Goal: Contribute content: Add original content to the website for others to see

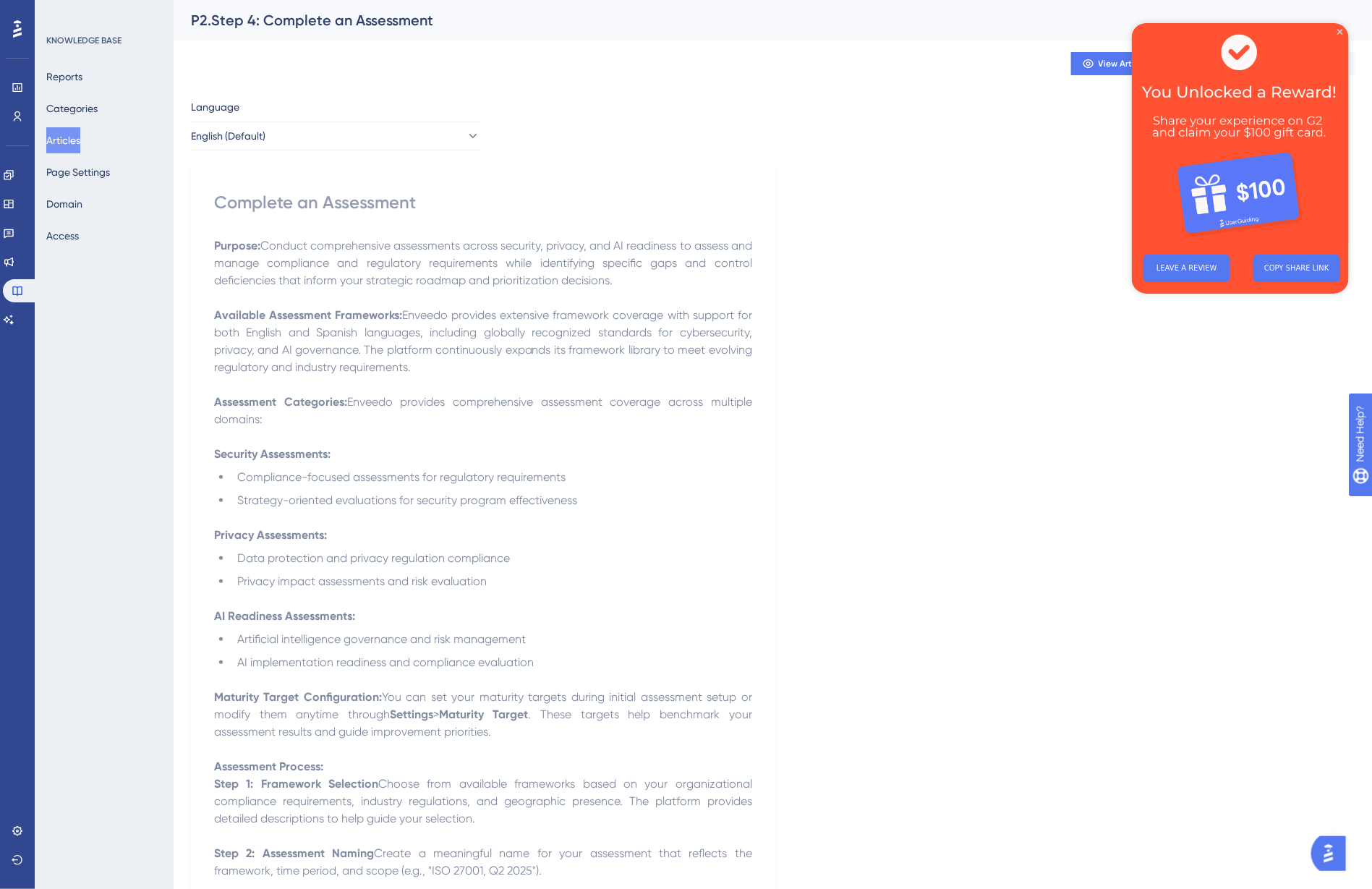
click at [70, 145] on button "Articles" at bounding box center [63, 140] width 34 height 26
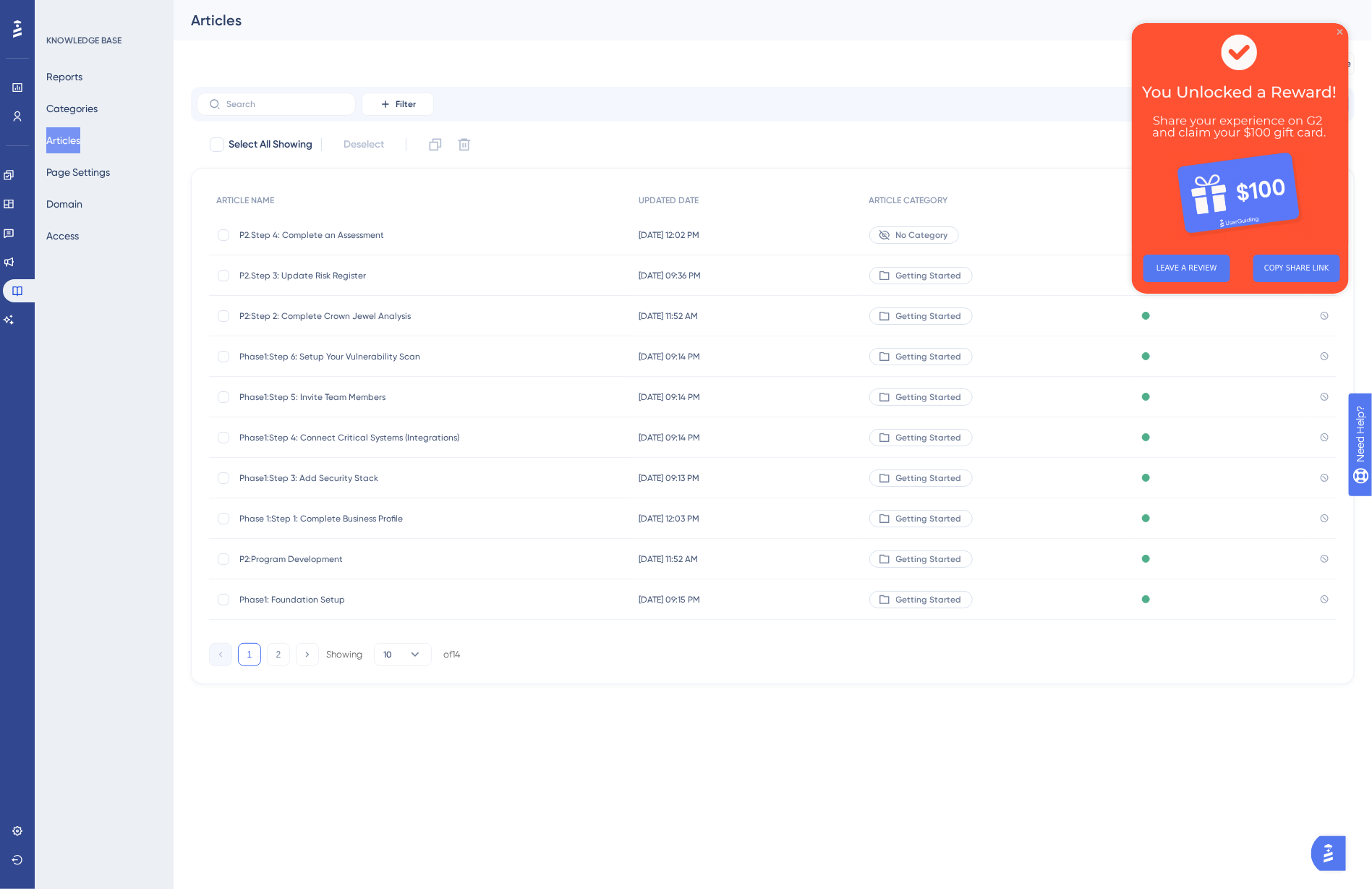
click at [1340, 29] on icon "Close Preview" at bounding box center [1339, 31] width 6 height 6
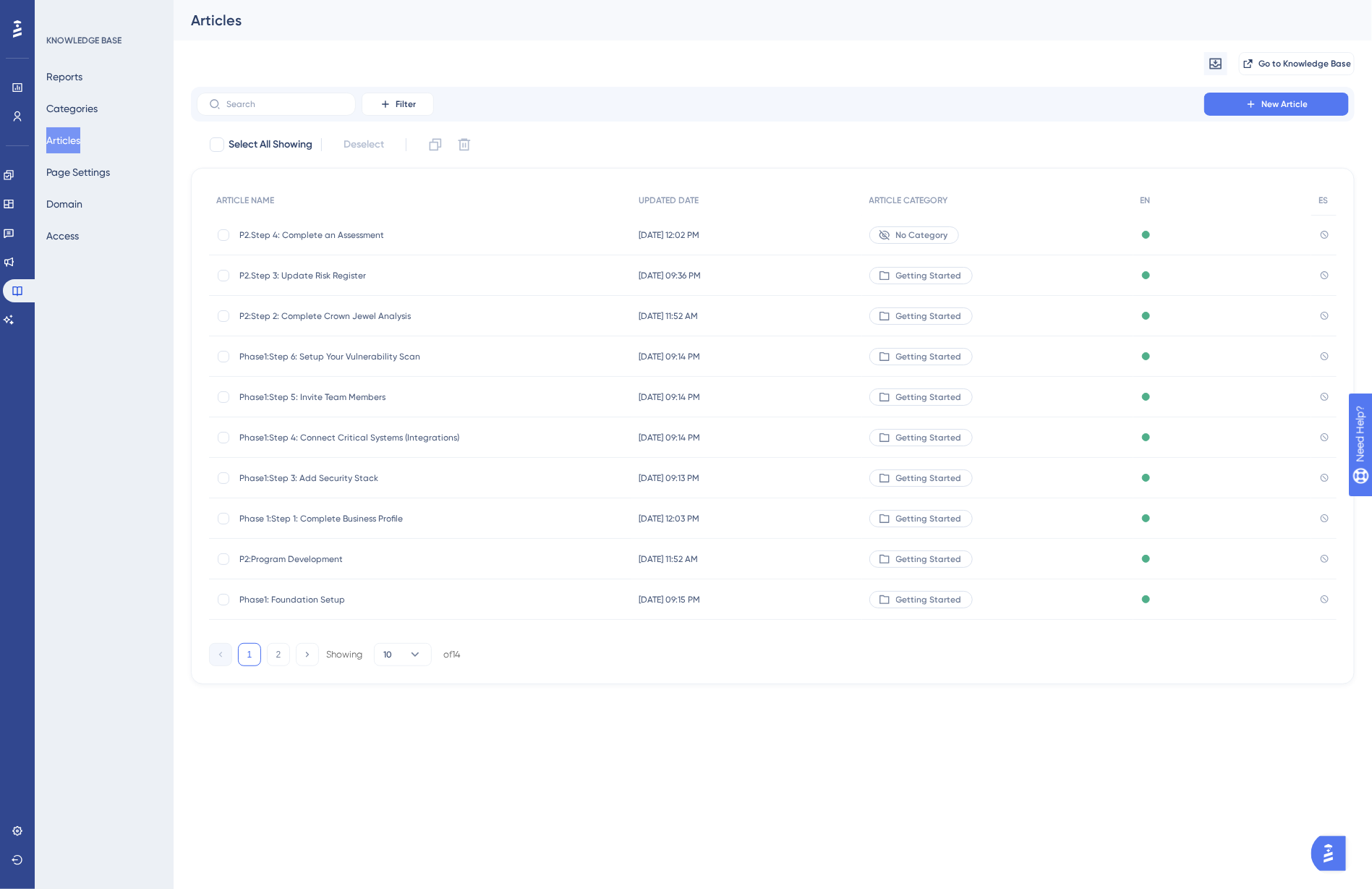
click at [304, 289] on div "✨ Save My Spot!✨" at bounding box center [687, 133] width 1372 height 311
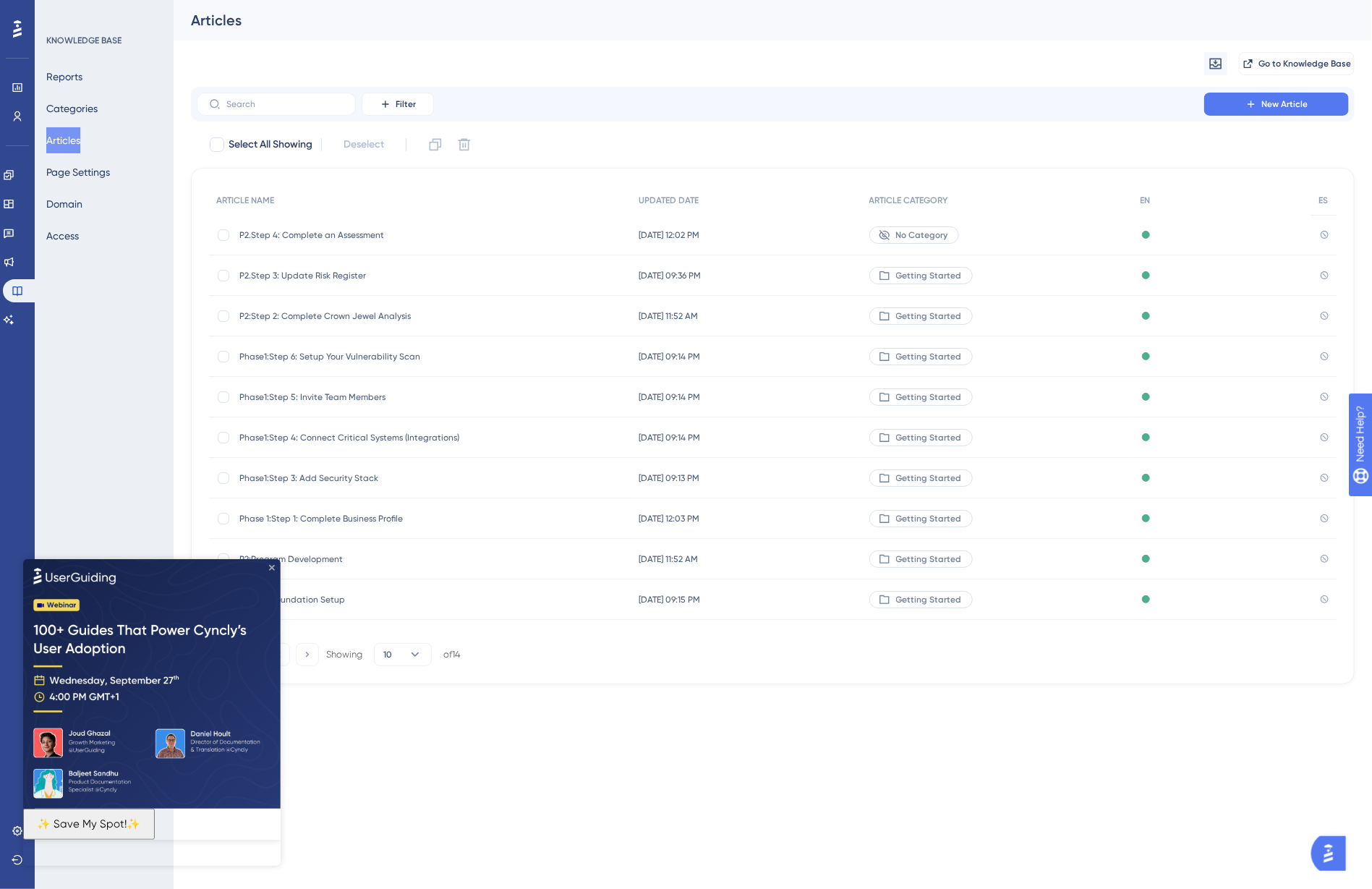
click at [272, 568] on icon "Close Preview" at bounding box center [271, 567] width 6 height 6
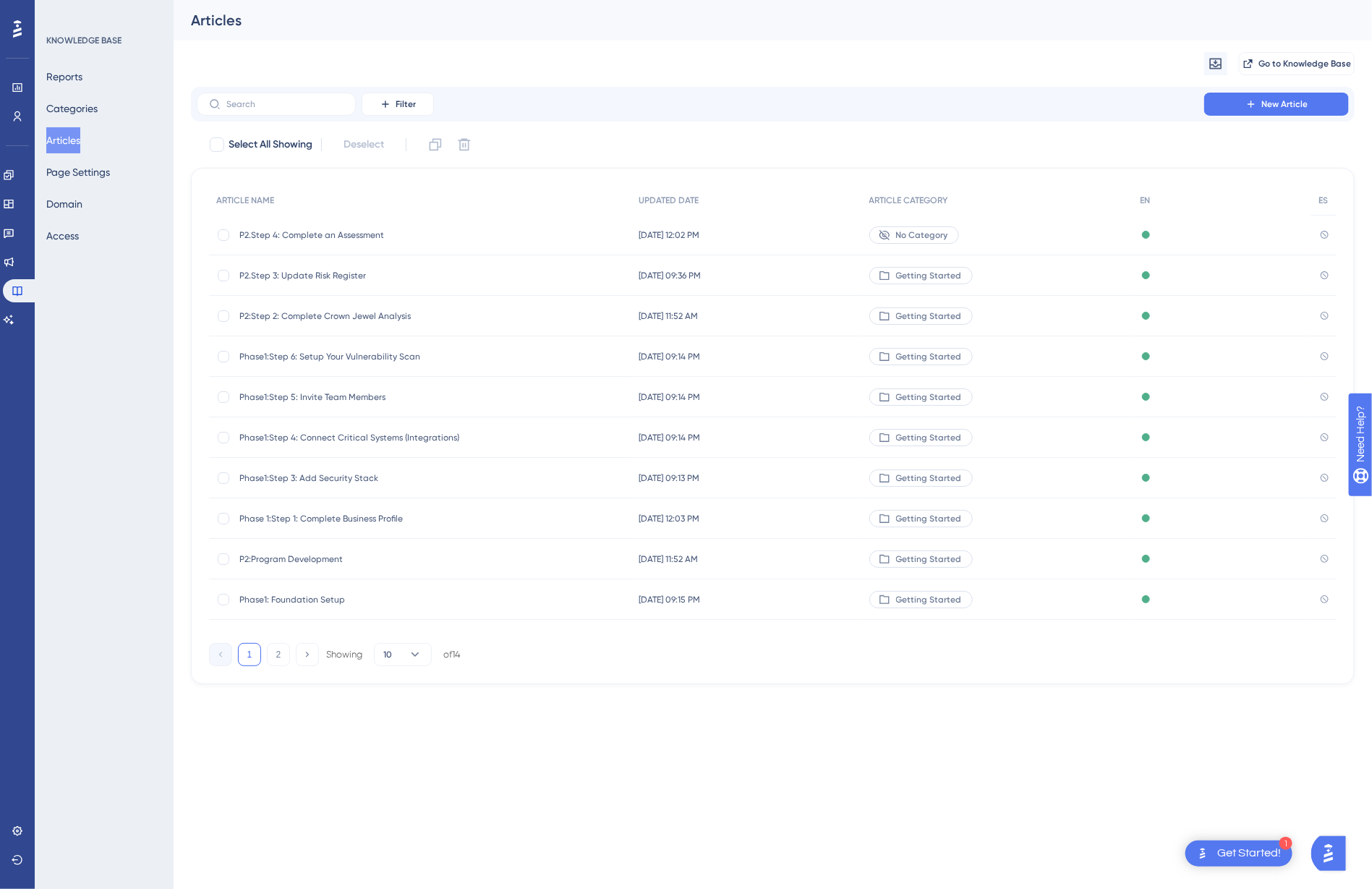
click at [284, 598] on span "Phase1: Foundation Setup" at bounding box center [355, 599] width 232 height 12
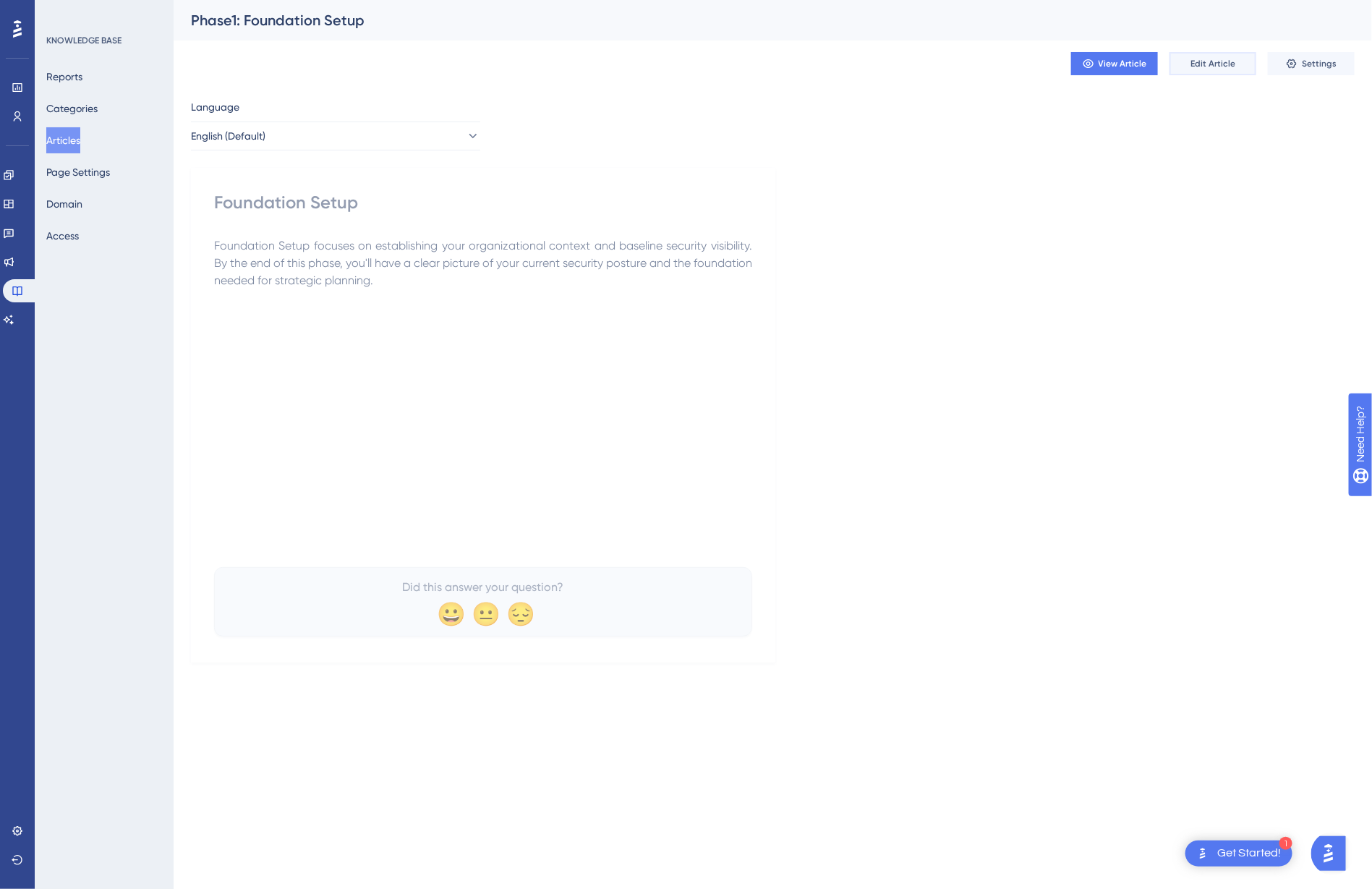
click at [1209, 67] on span "Edit Article" at bounding box center [1212, 63] width 44 height 12
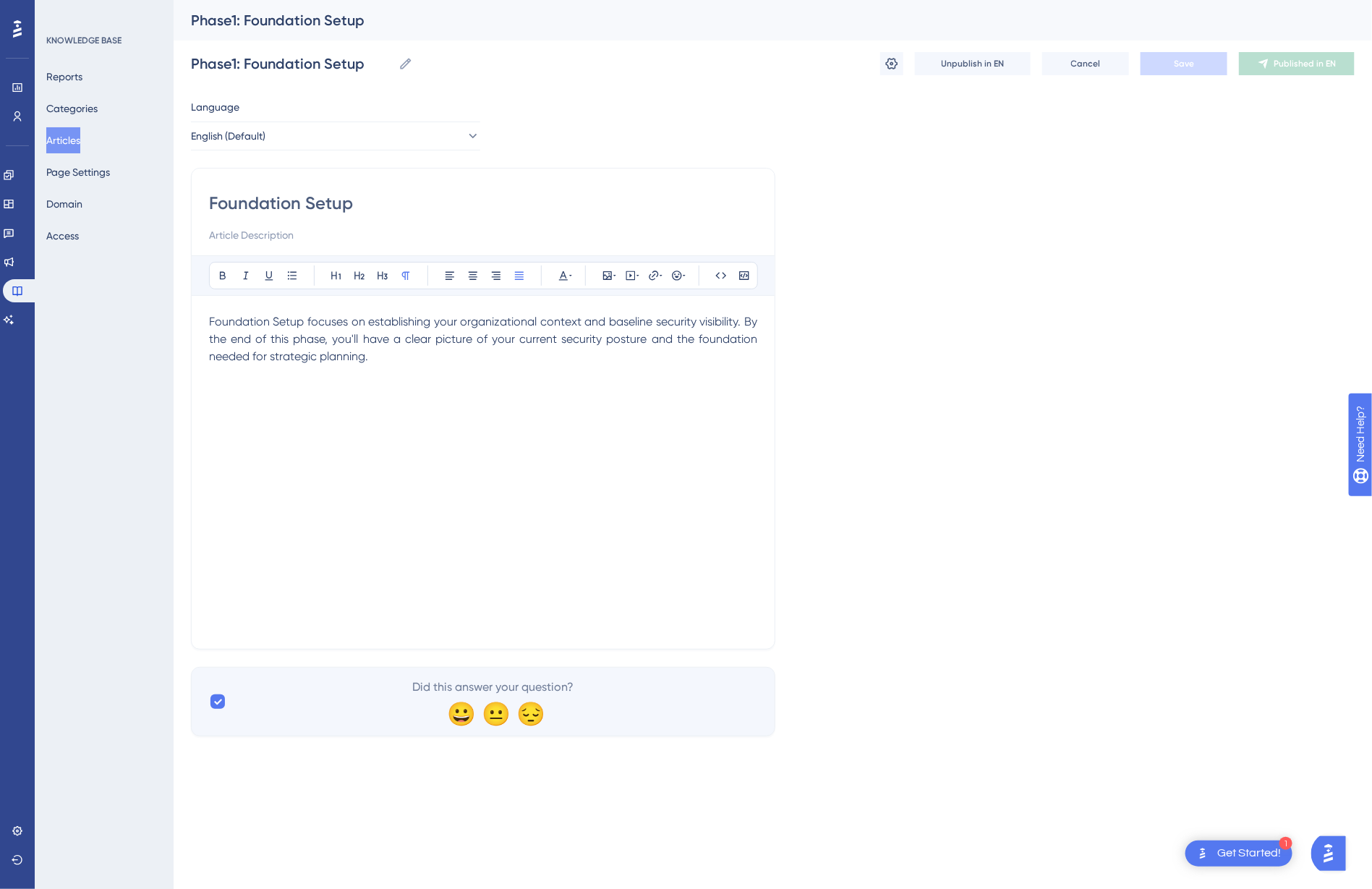
click at [262, 196] on input "Foundation Setup" at bounding box center [482, 203] width 548 height 23
type input "Initial Setup"
click at [245, 315] on span "Foundation Setup focuses on establishing your organizational context and baseli…" at bounding box center [484, 338] width 551 height 48
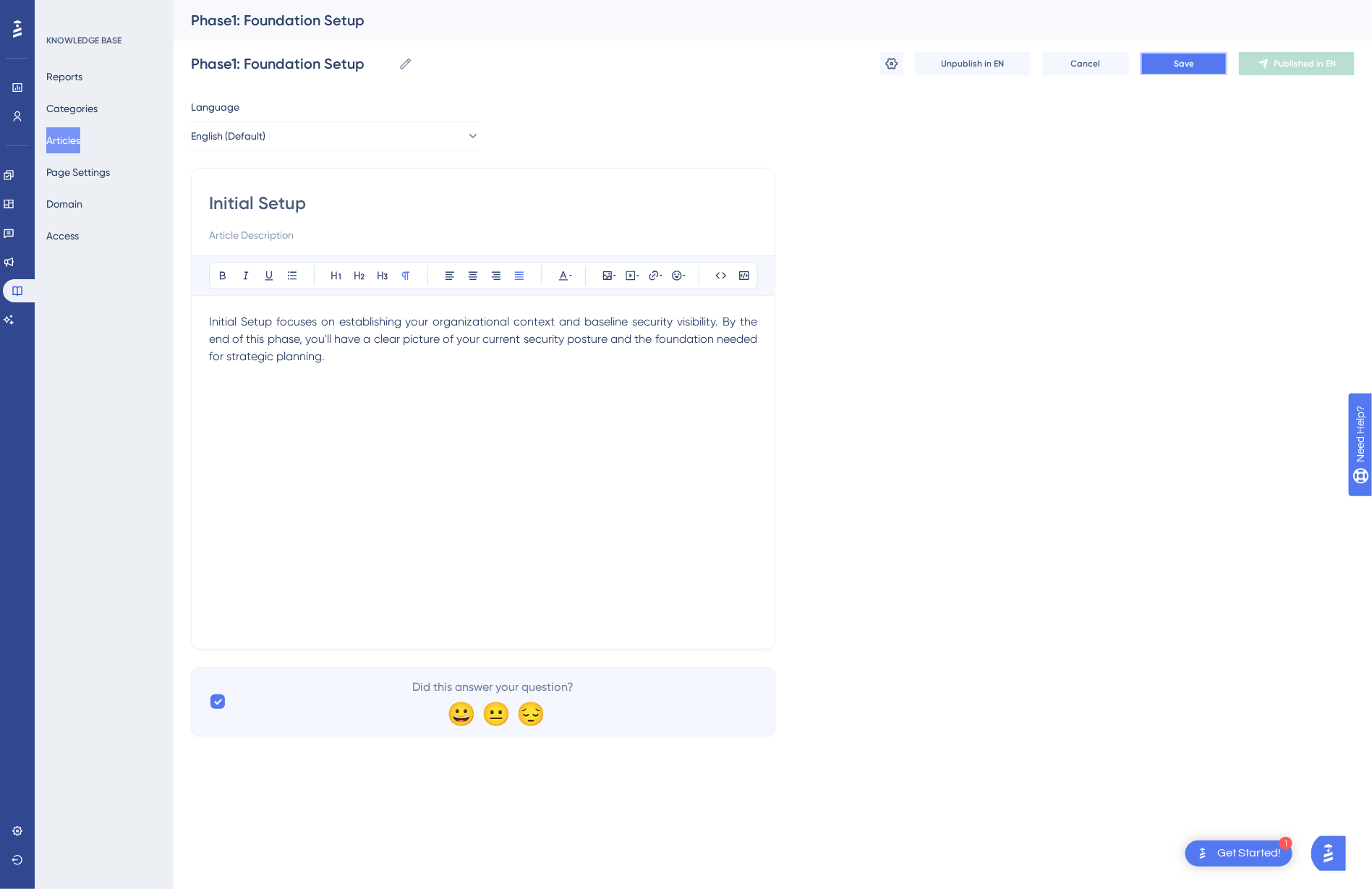
click at [1185, 64] on span "Save" at bounding box center [1183, 63] width 20 height 12
click at [1289, 62] on span "Publish in EN" at bounding box center [1305, 63] width 51 height 12
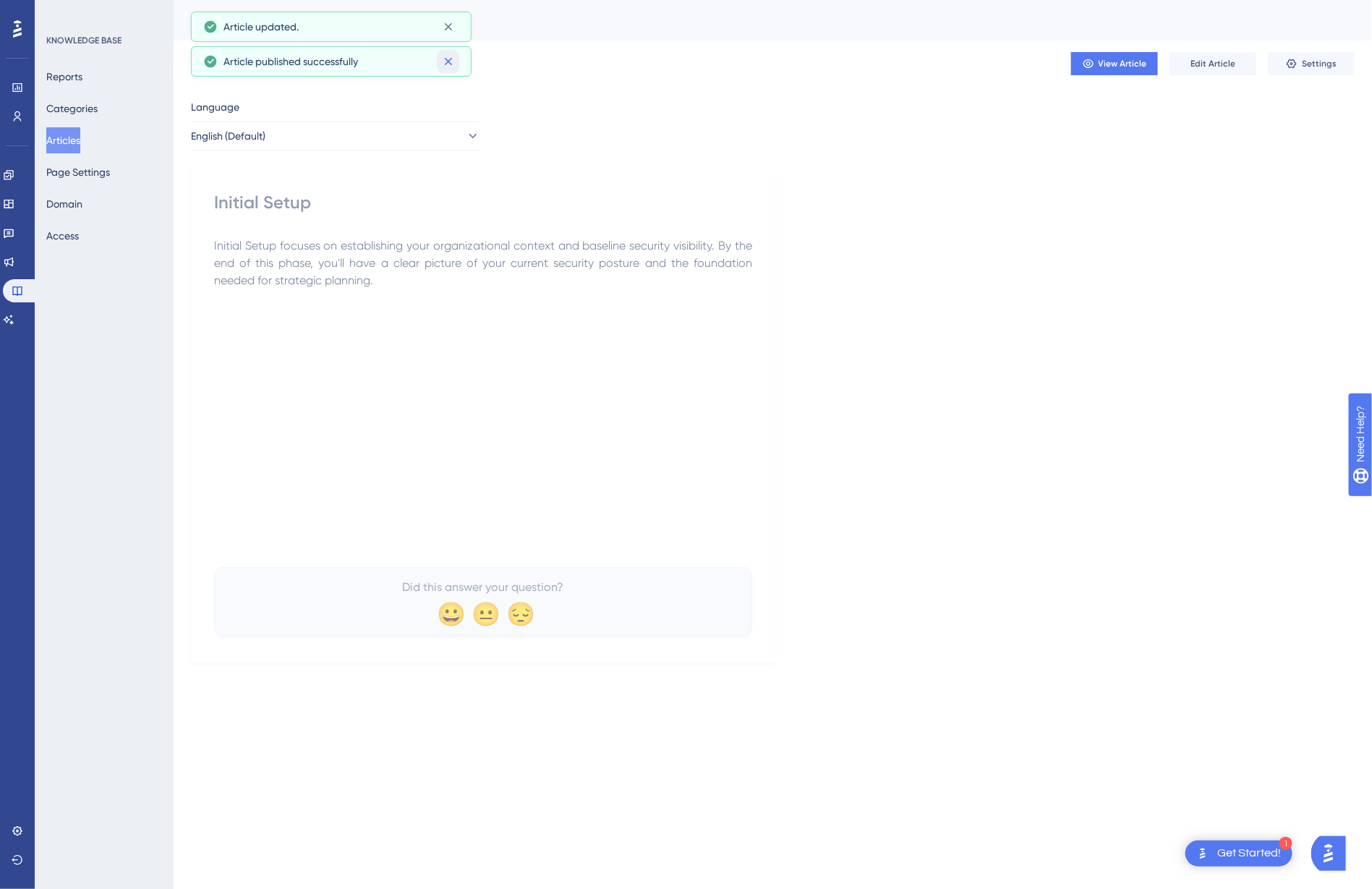
click at [449, 59] on icon at bounding box center [448, 61] width 8 height 8
click at [449, 22] on icon at bounding box center [448, 26] width 15 height 15
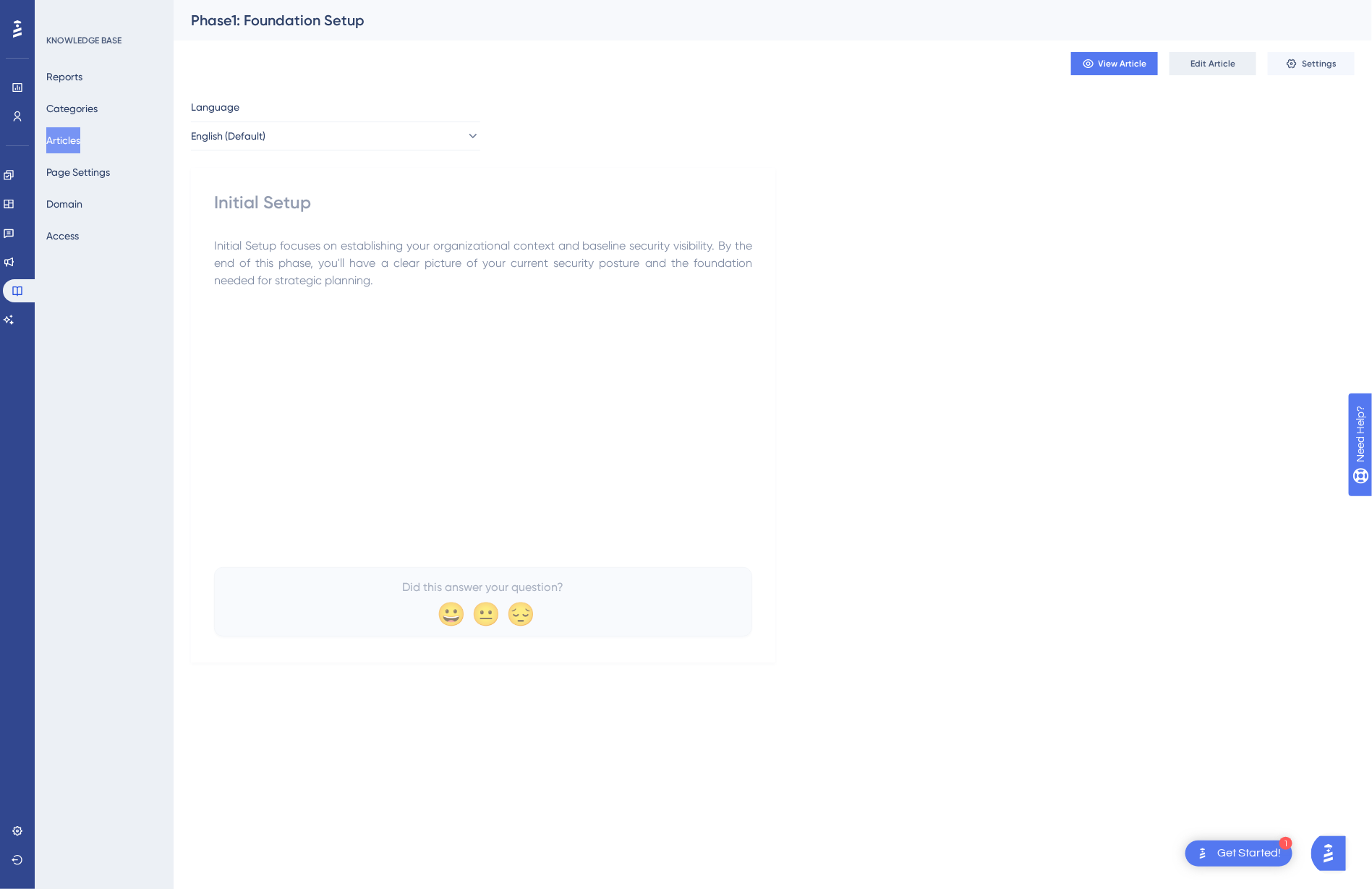
click at [1221, 63] on span "Edit Article" at bounding box center [1212, 63] width 44 height 12
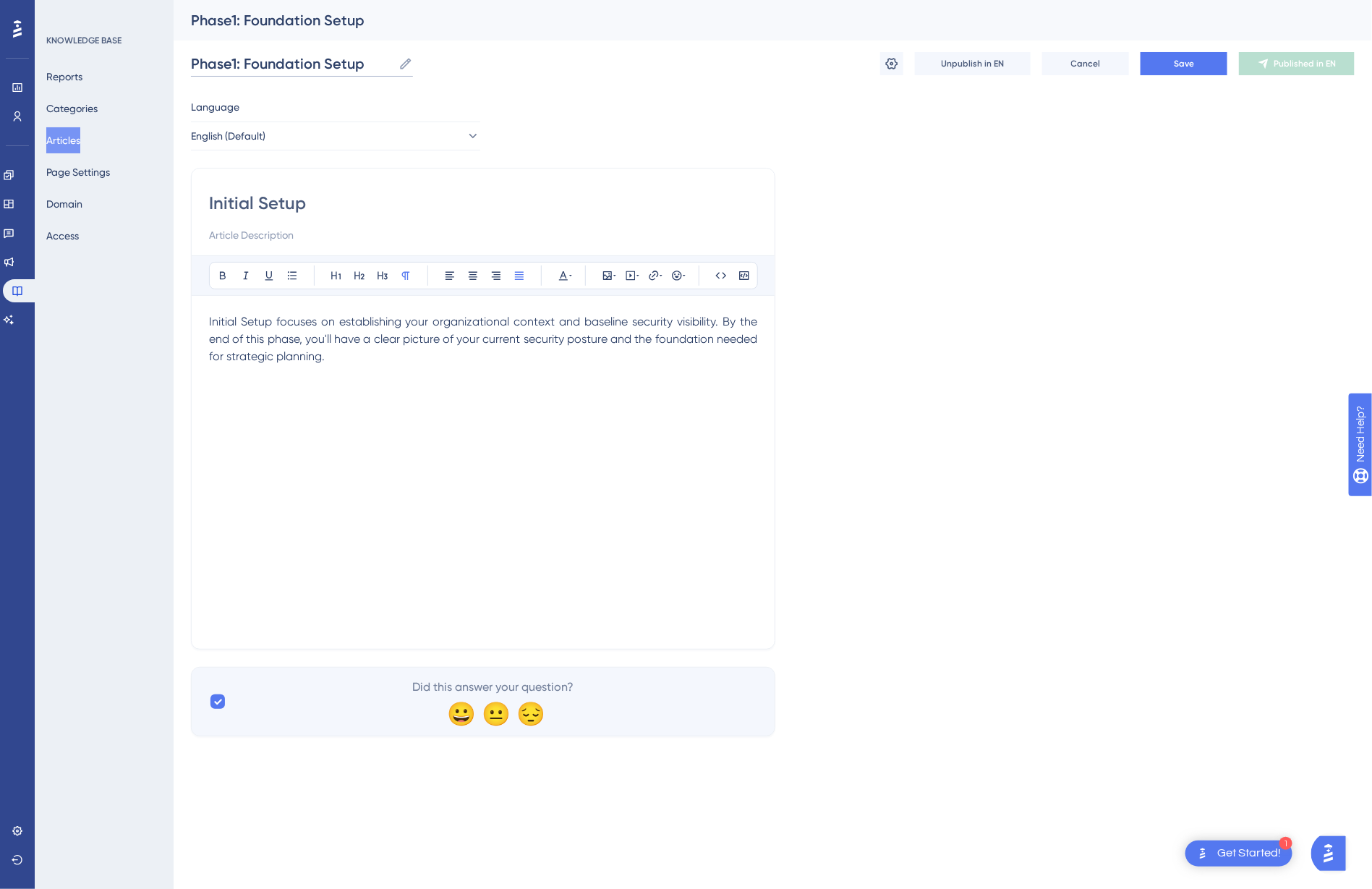
click at [268, 71] on input "Phase1: Foundation Setup" at bounding box center [291, 64] width 202 height 20
type input "Phase1: Initial Setup"
click at [1182, 35] on div "Phase1: Initial Setup" at bounding box center [772, 20] width 1198 height 41
click at [1184, 65] on span "Save" at bounding box center [1183, 63] width 20 height 12
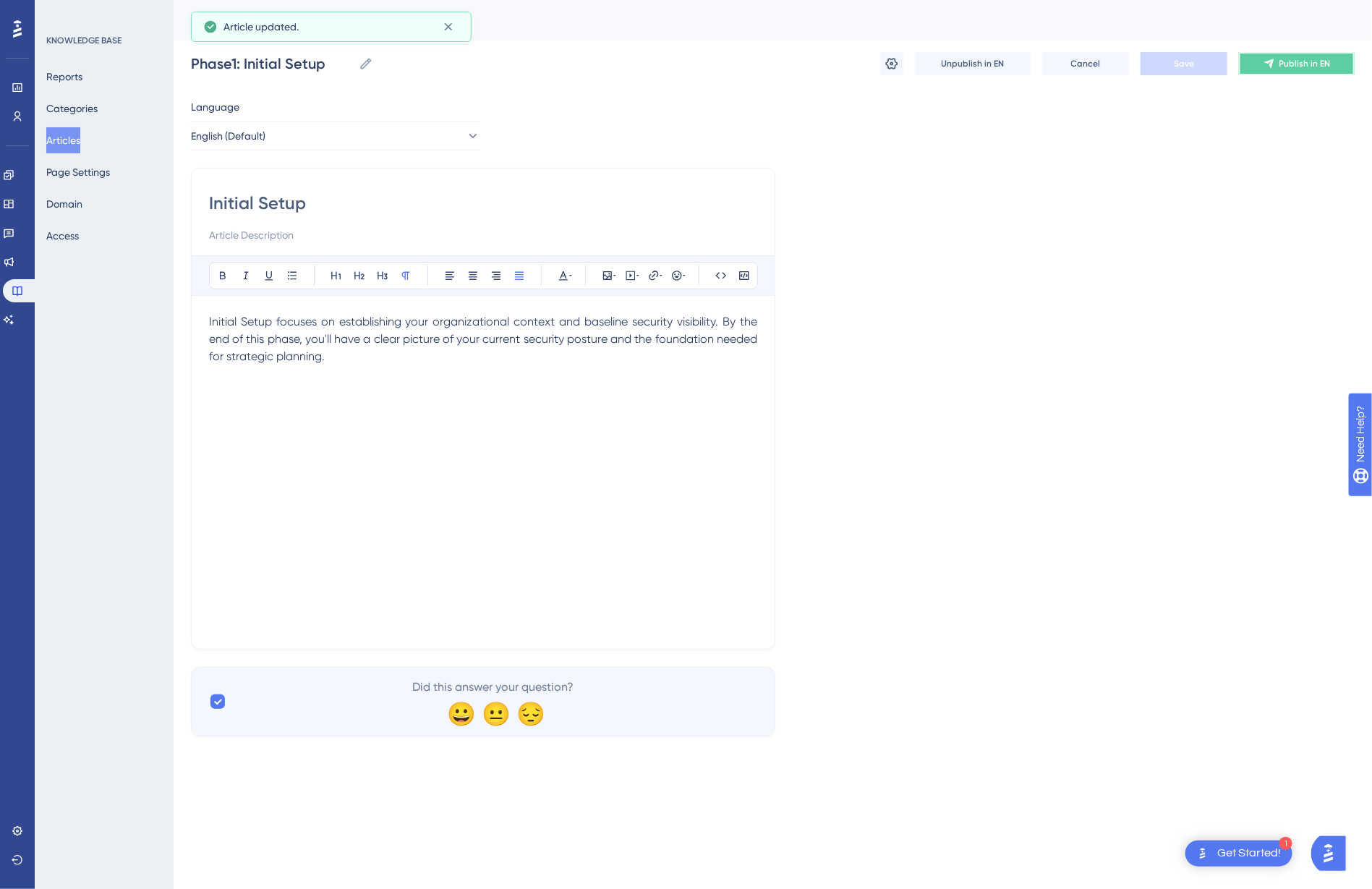
click at [1291, 66] on span "Publish in EN" at bounding box center [1305, 63] width 51 height 12
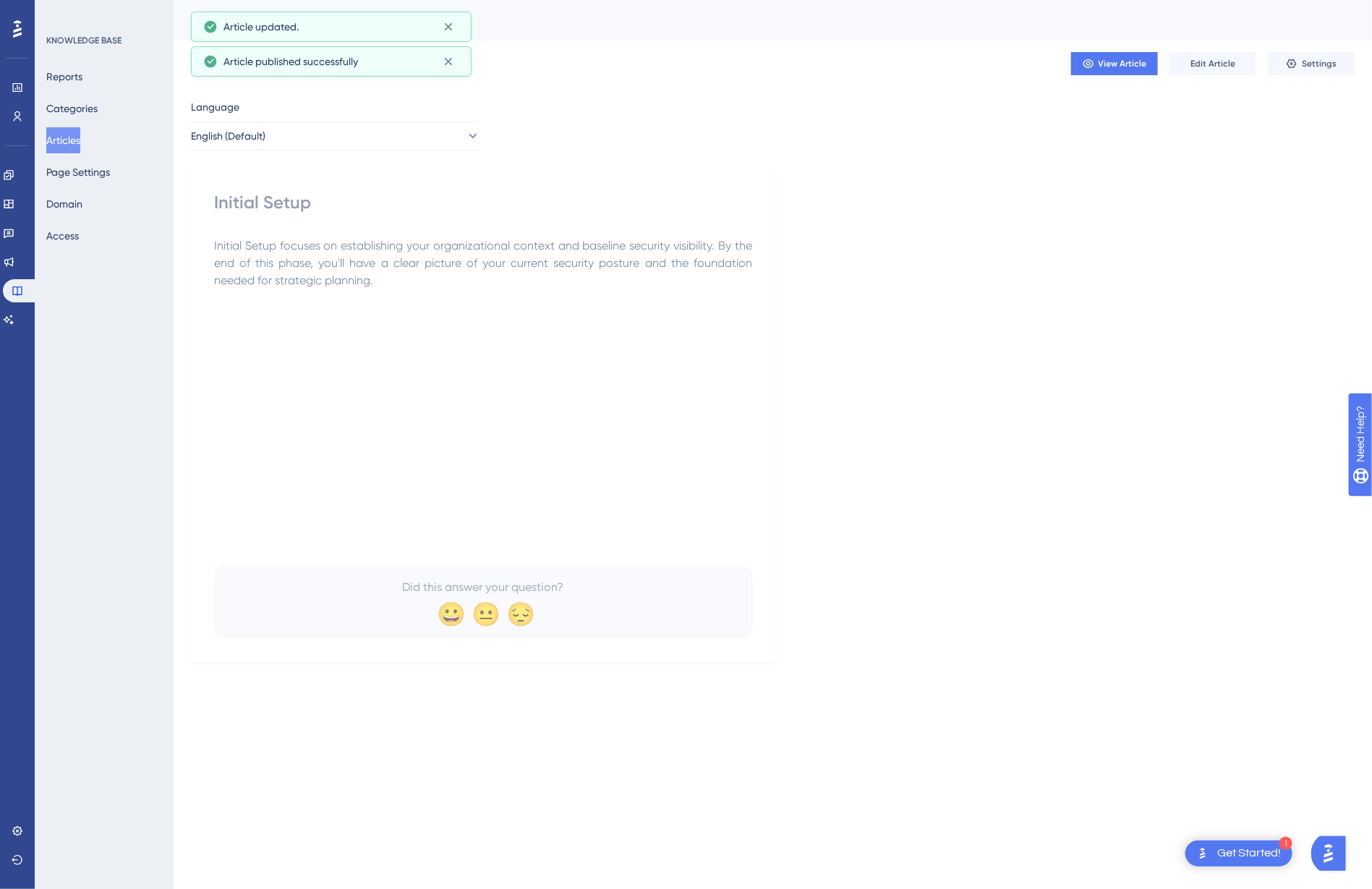
click at [81, 136] on button "Articles" at bounding box center [63, 140] width 34 height 26
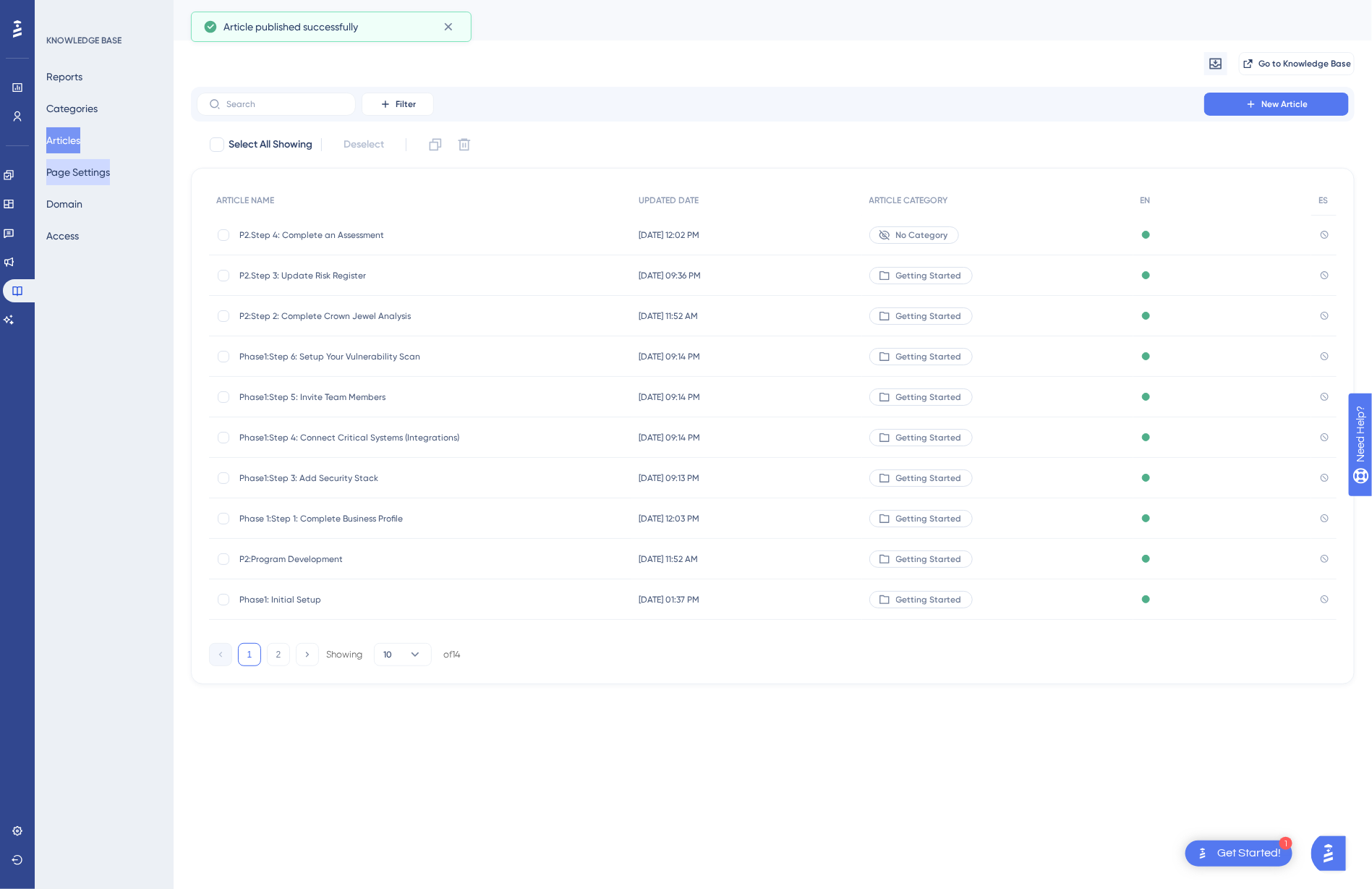
click at [82, 179] on button "Page Settings" at bounding box center [77, 172] width 64 height 26
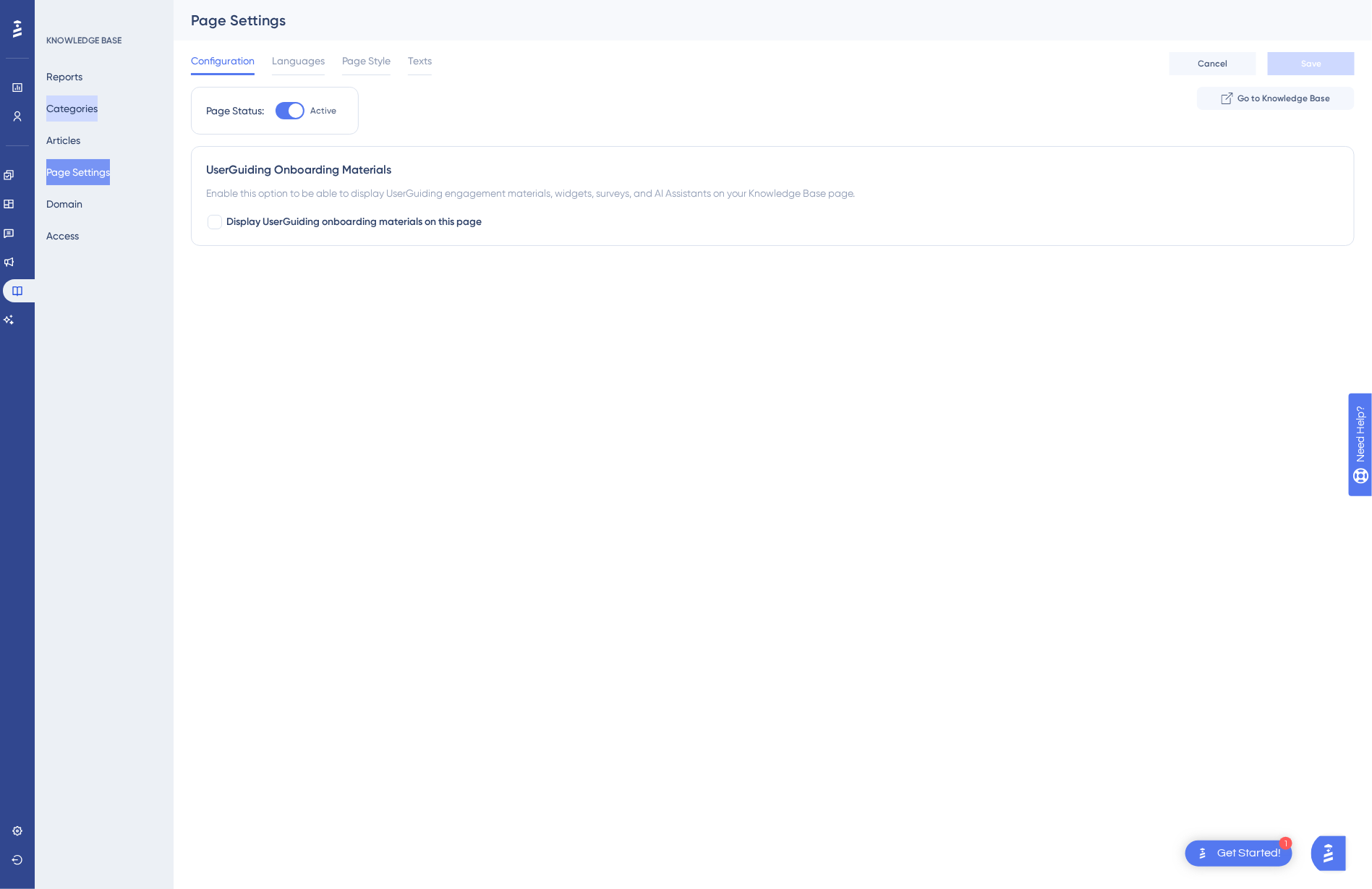
click at [79, 104] on button "Categories" at bounding box center [71, 108] width 51 height 26
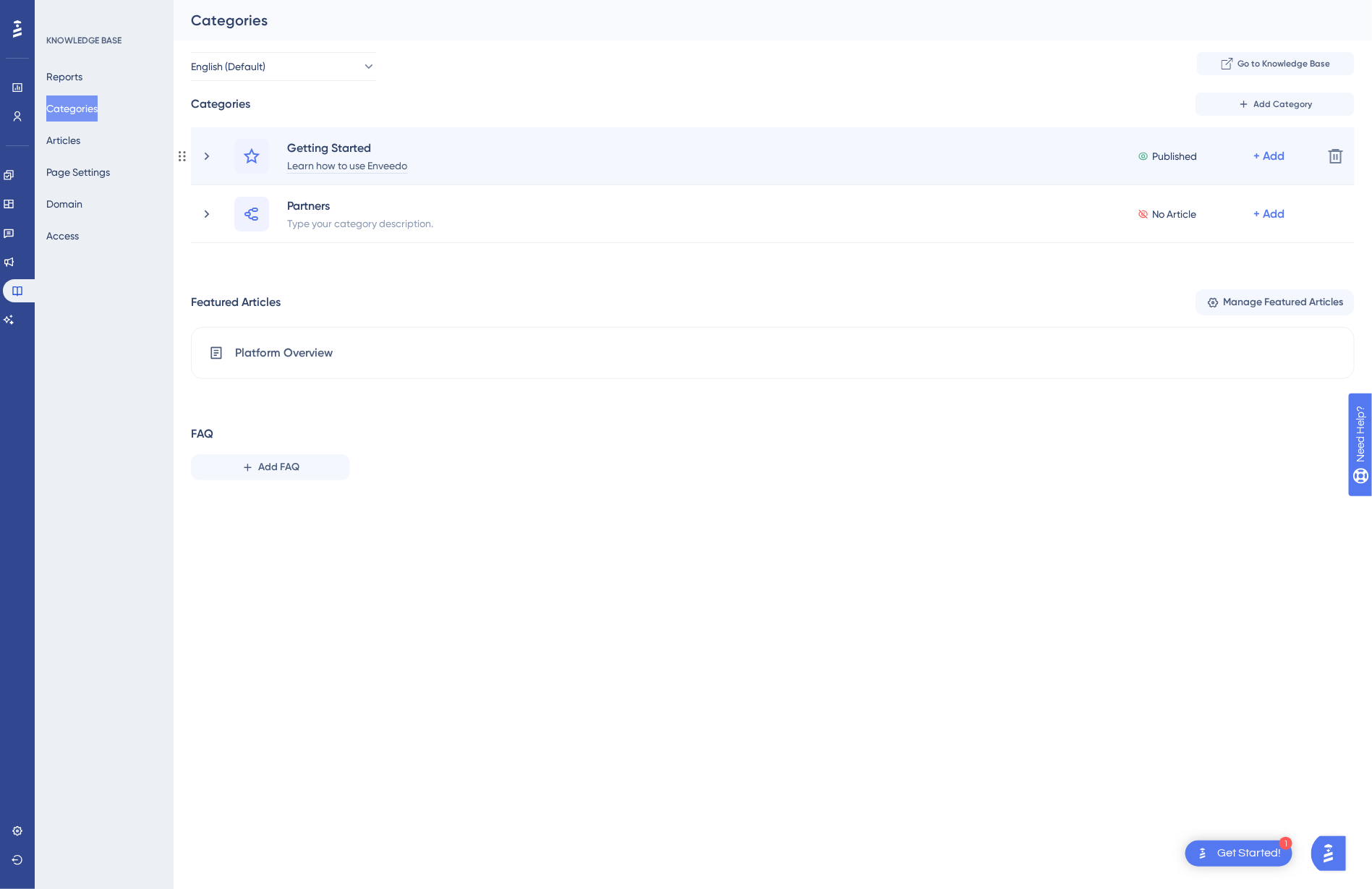
click at [396, 170] on div "Learn how to use Enveedo" at bounding box center [347, 165] width 121 height 18
click at [209, 154] on icon at bounding box center [206, 156] width 15 height 15
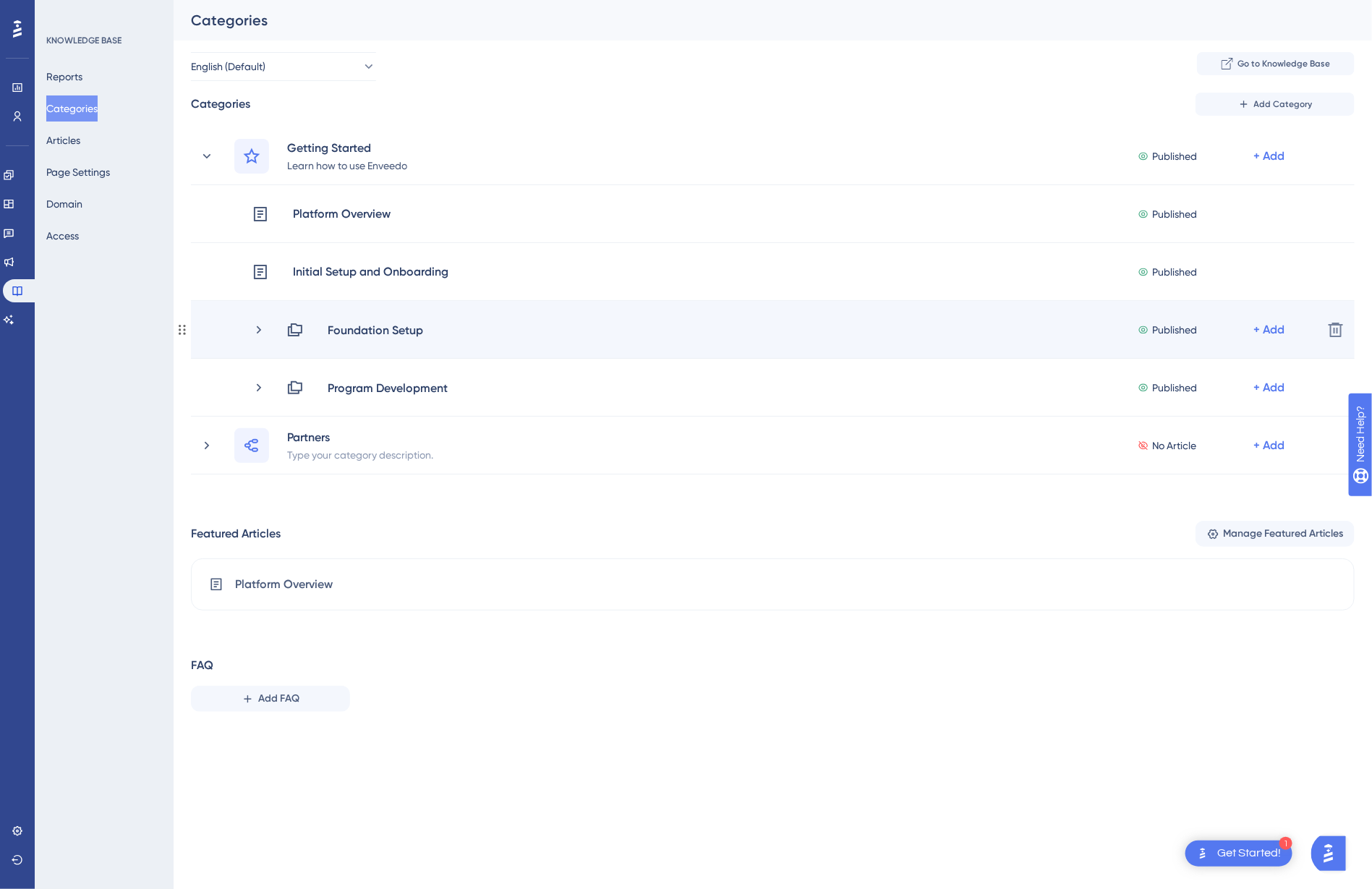
click at [812, 334] on div "Foundation Setup Published + Add" at bounding box center [798, 330] width 1025 height 18
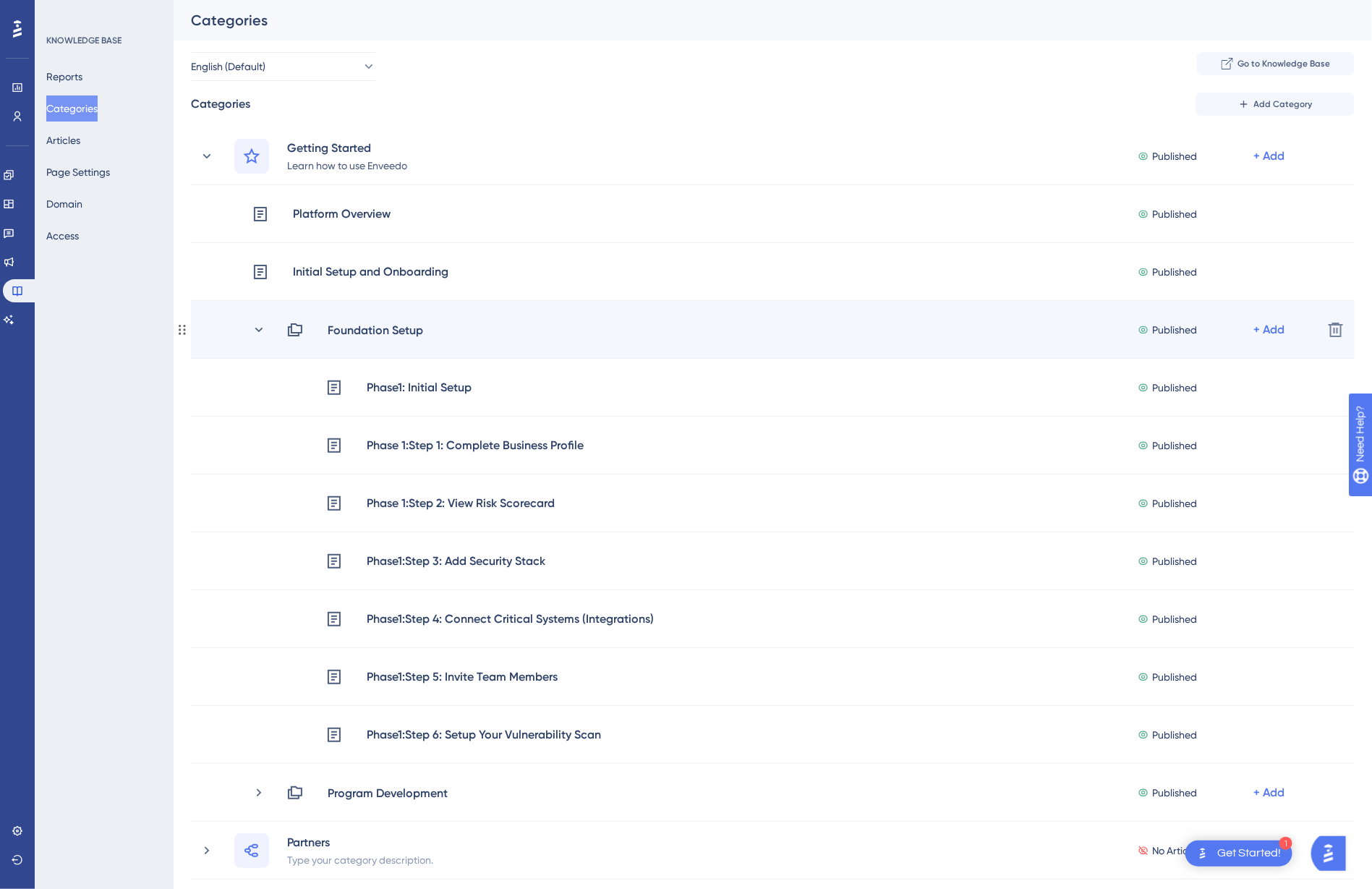
click at [390, 339] on div "Foundation Setup Published + Add Delete" at bounding box center [772, 329] width 1163 height 58
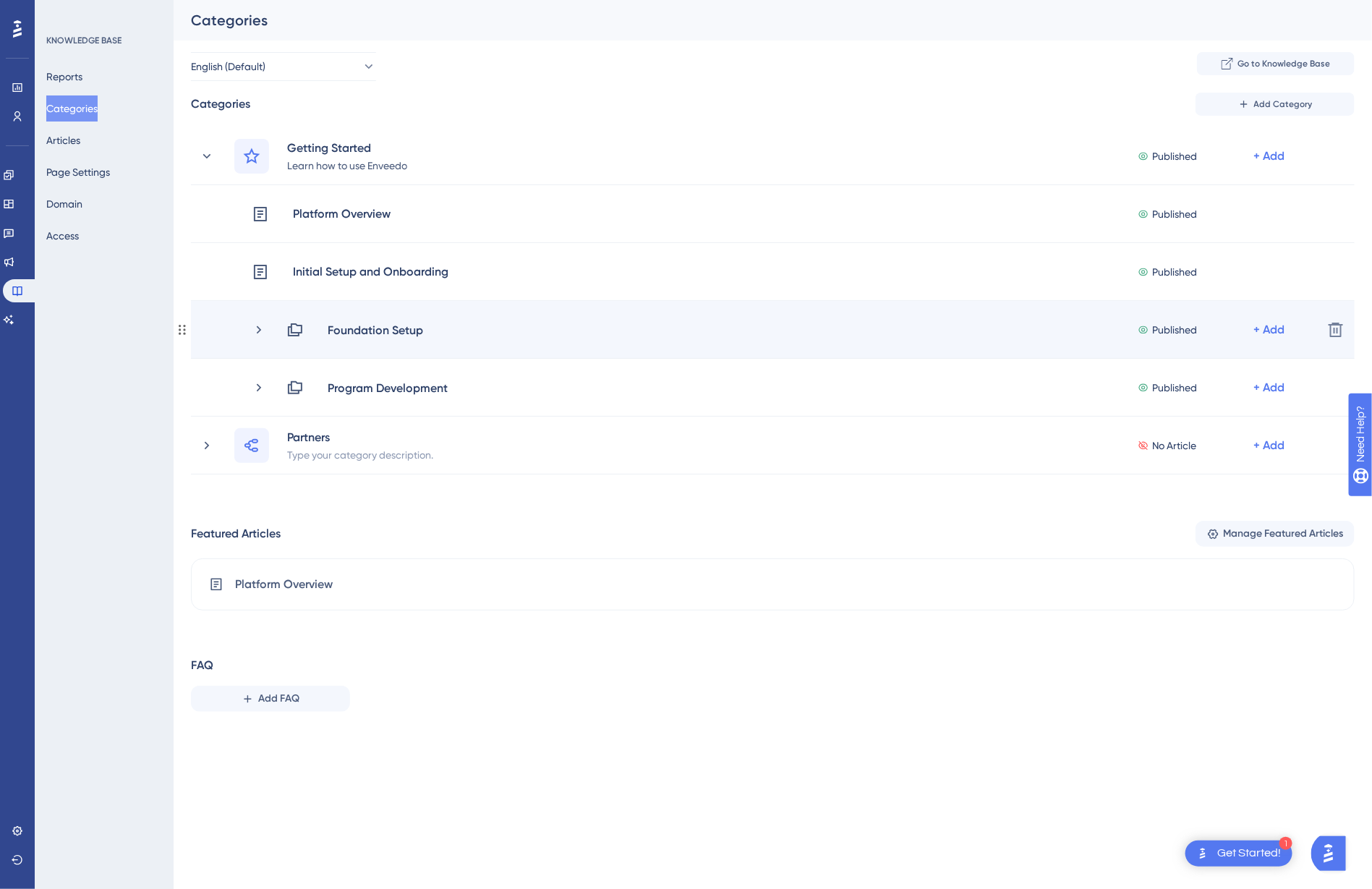
click at [292, 332] on icon at bounding box center [294, 329] width 15 height 13
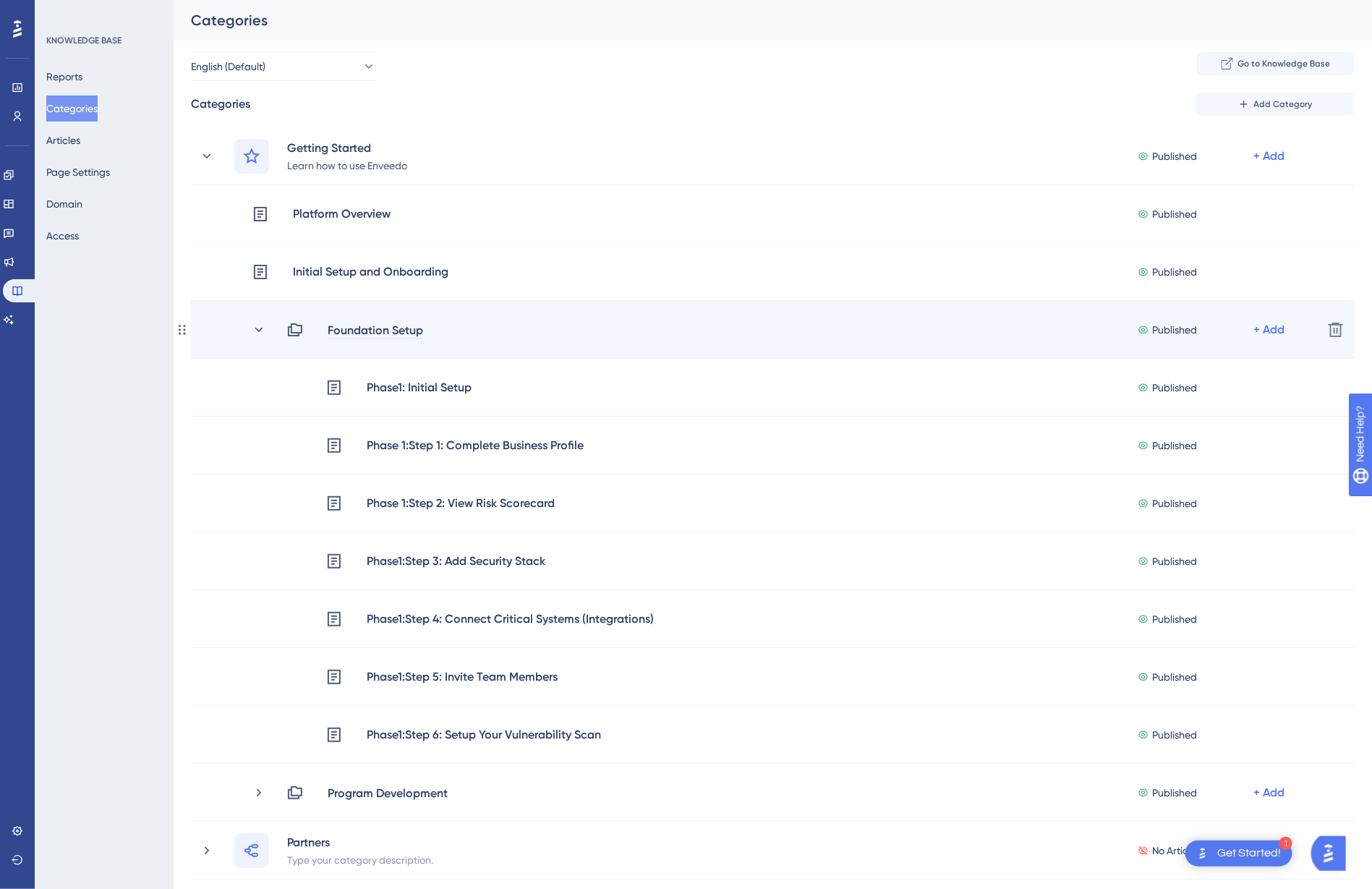
click at [387, 337] on div "Foundation Setup" at bounding box center [375, 330] width 97 height 18
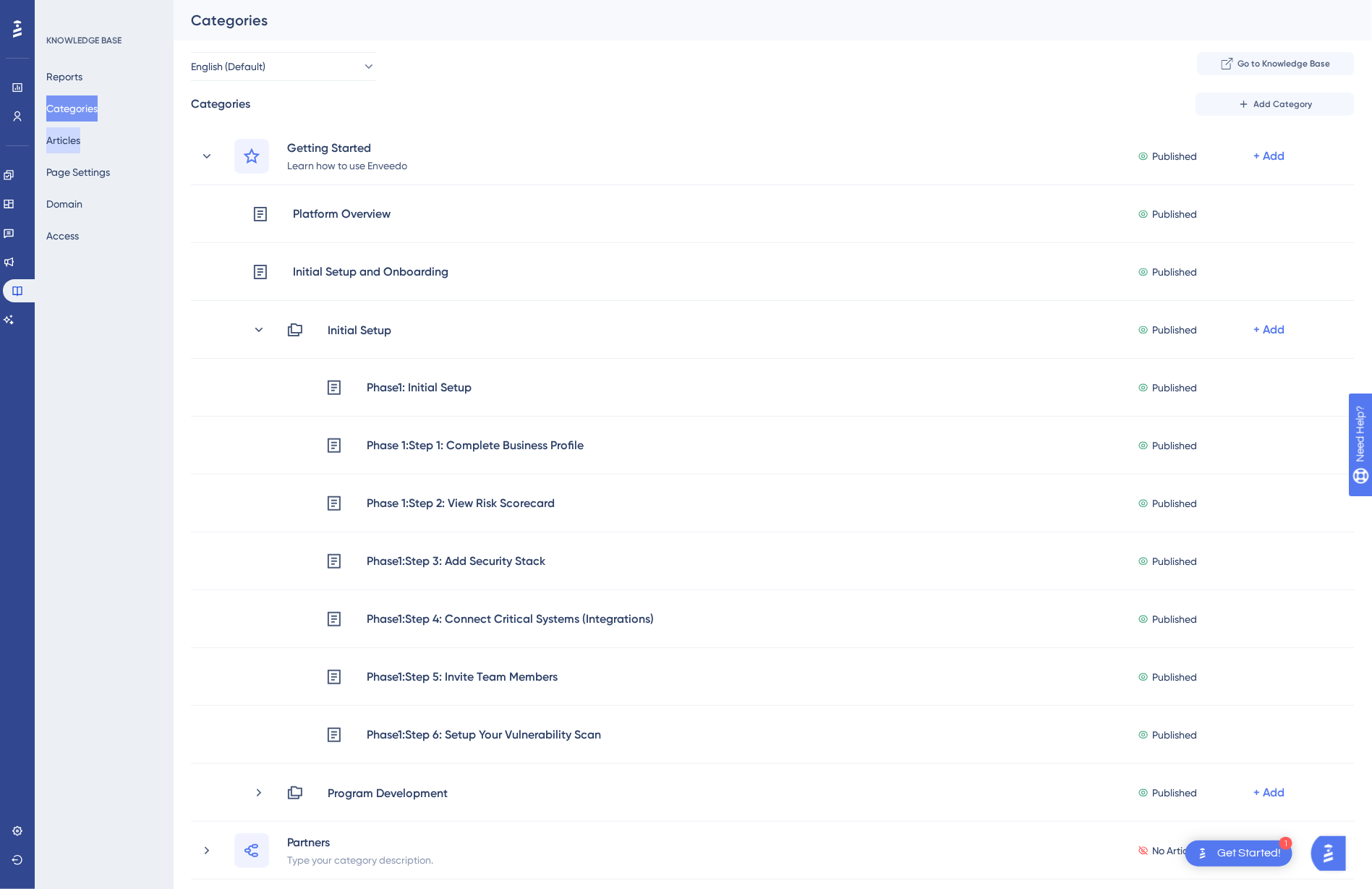
click at [81, 138] on button "Articles" at bounding box center [63, 140] width 34 height 26
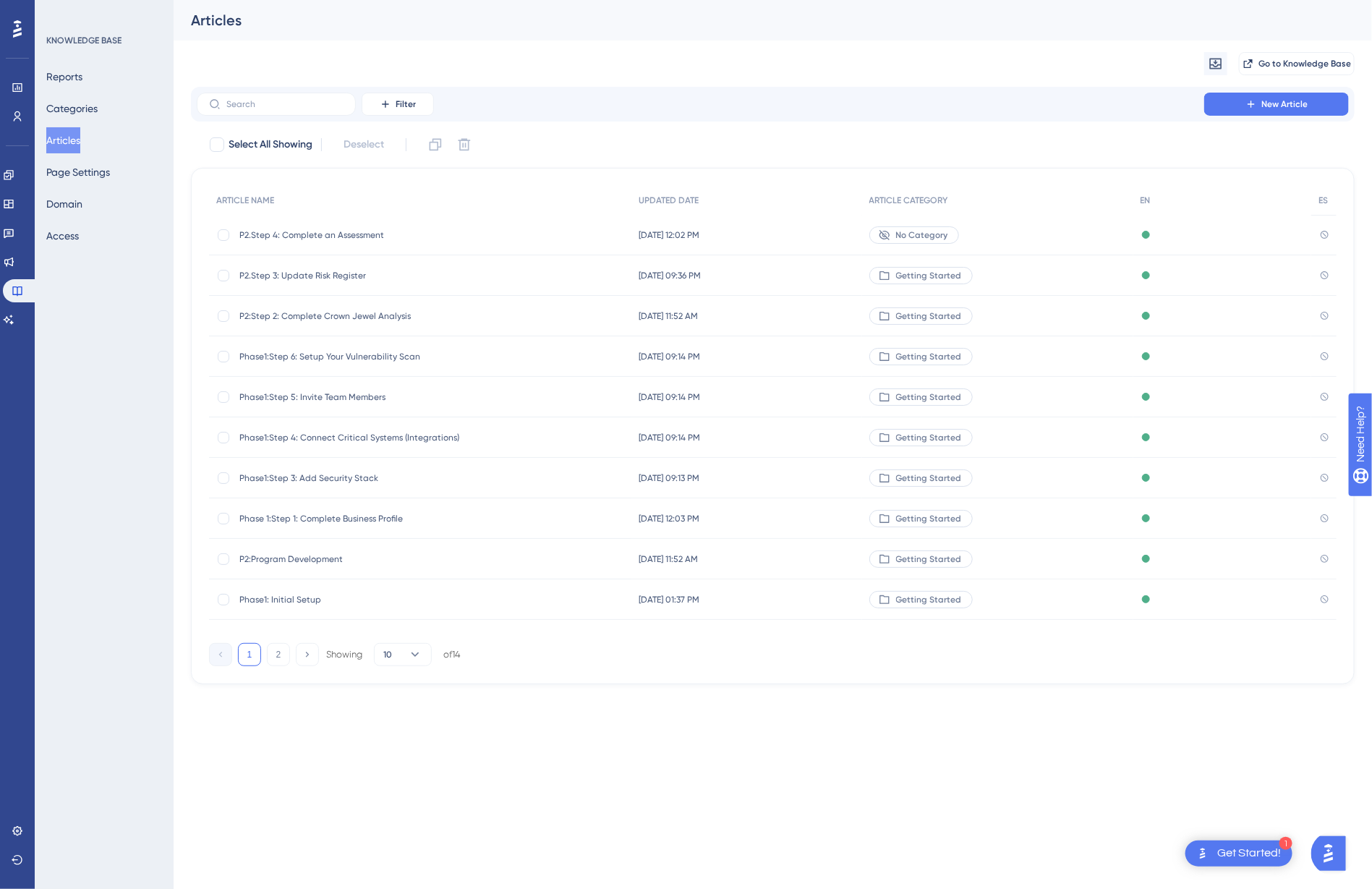
click at [306, 600] on span "Phase1: Initial Setup" at bounding box center [355, 599] width 232 height 12
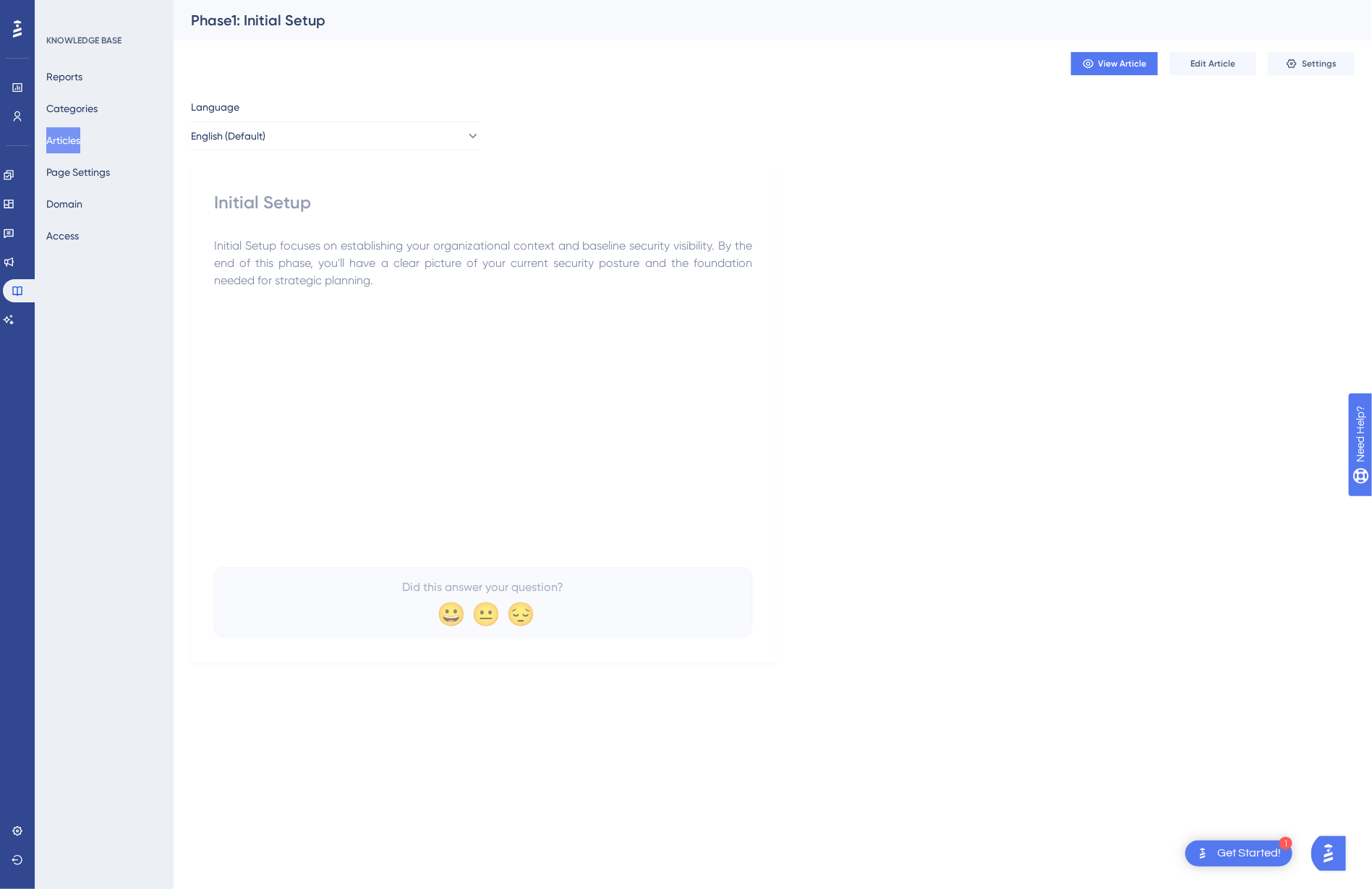
click at [74, 142] on button "Articles" at bounding box center [63, 140] width 34 height 26
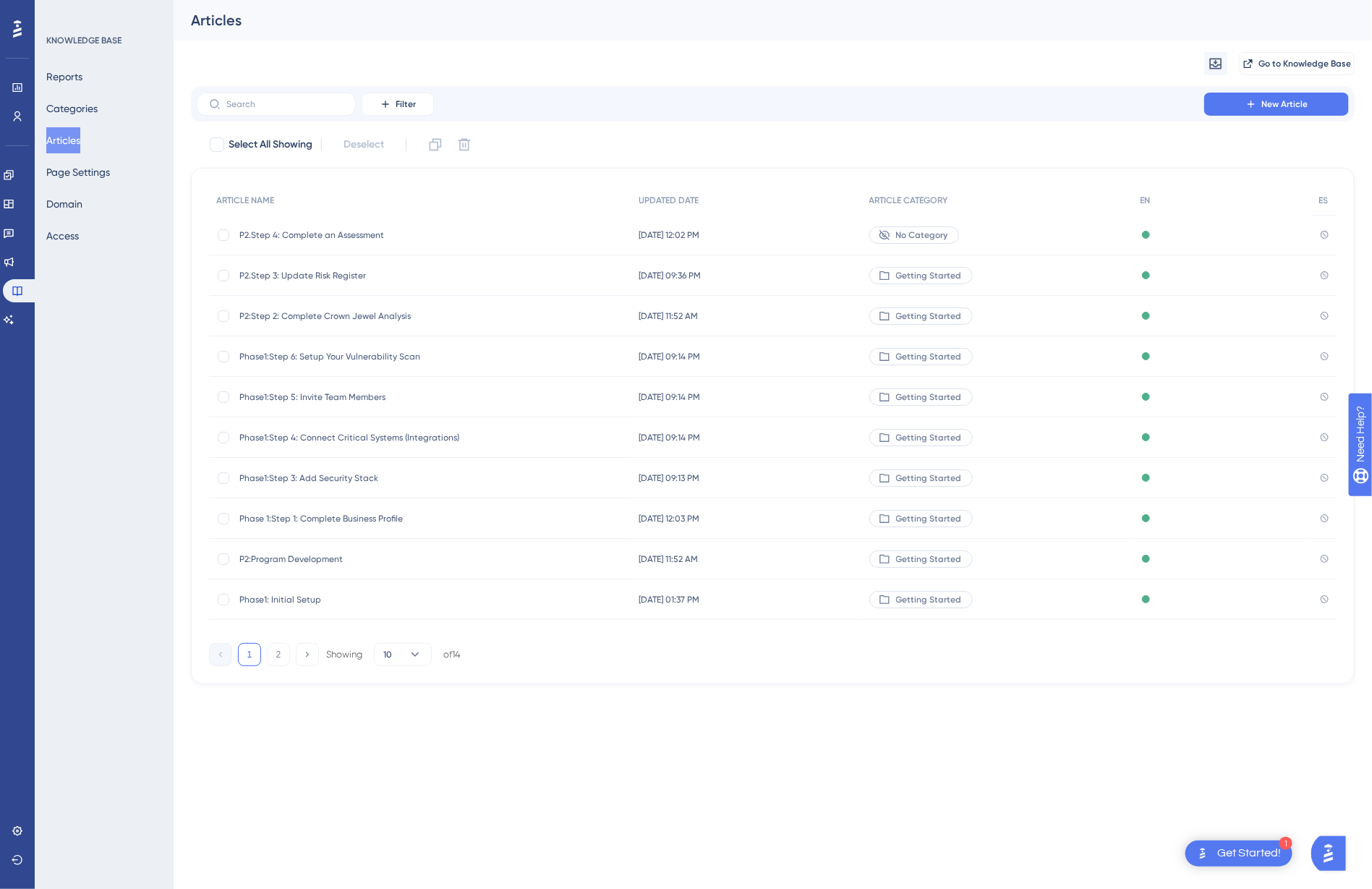
click at [319, 519] on span "Phase 1:Step 1: Complete Business Profile" at bounding box center [355, 519] width 232 height 12
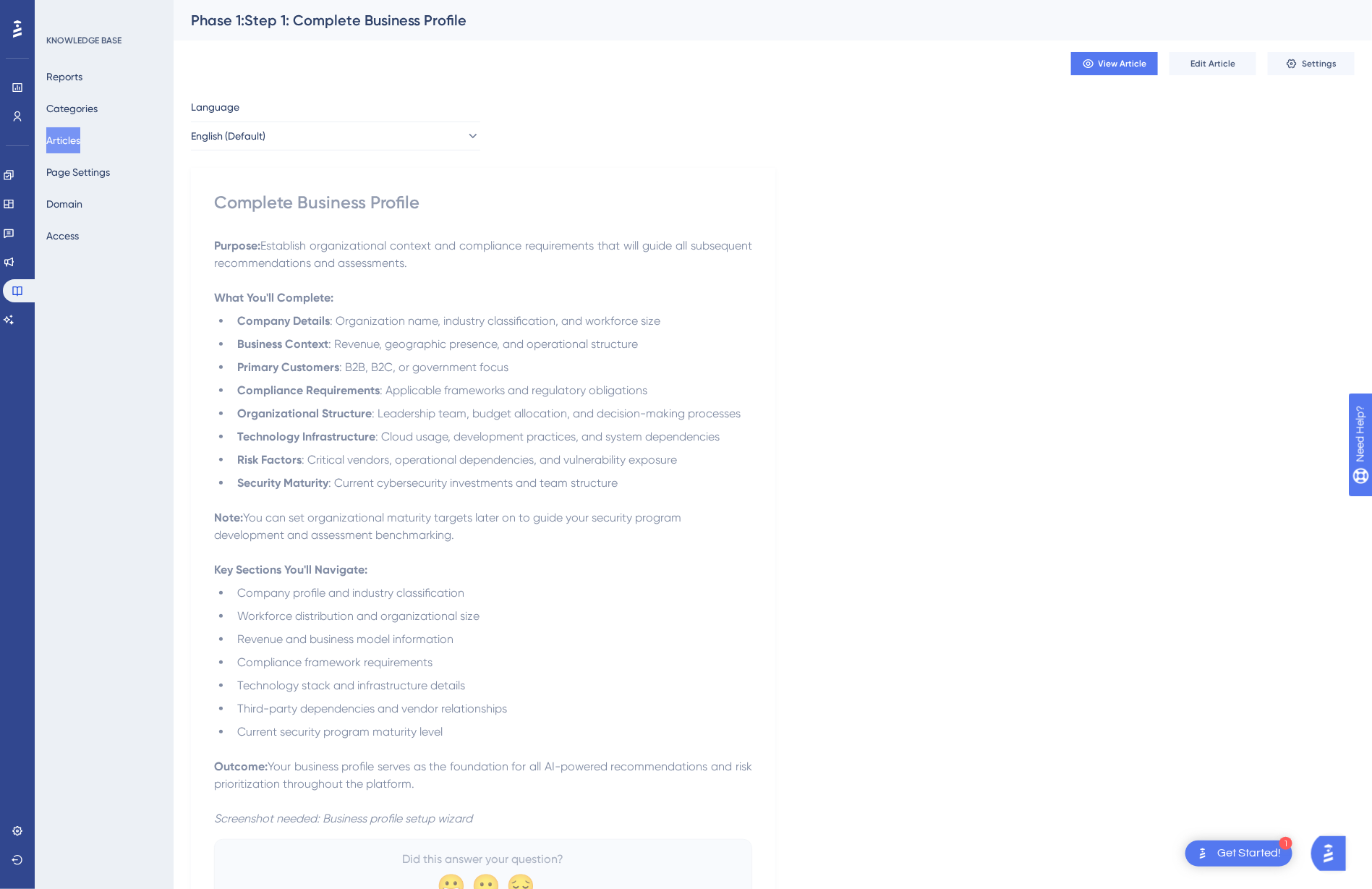
click at [74, 145] on button "Articles" at bounding box center [63, 140] width 34 height 26
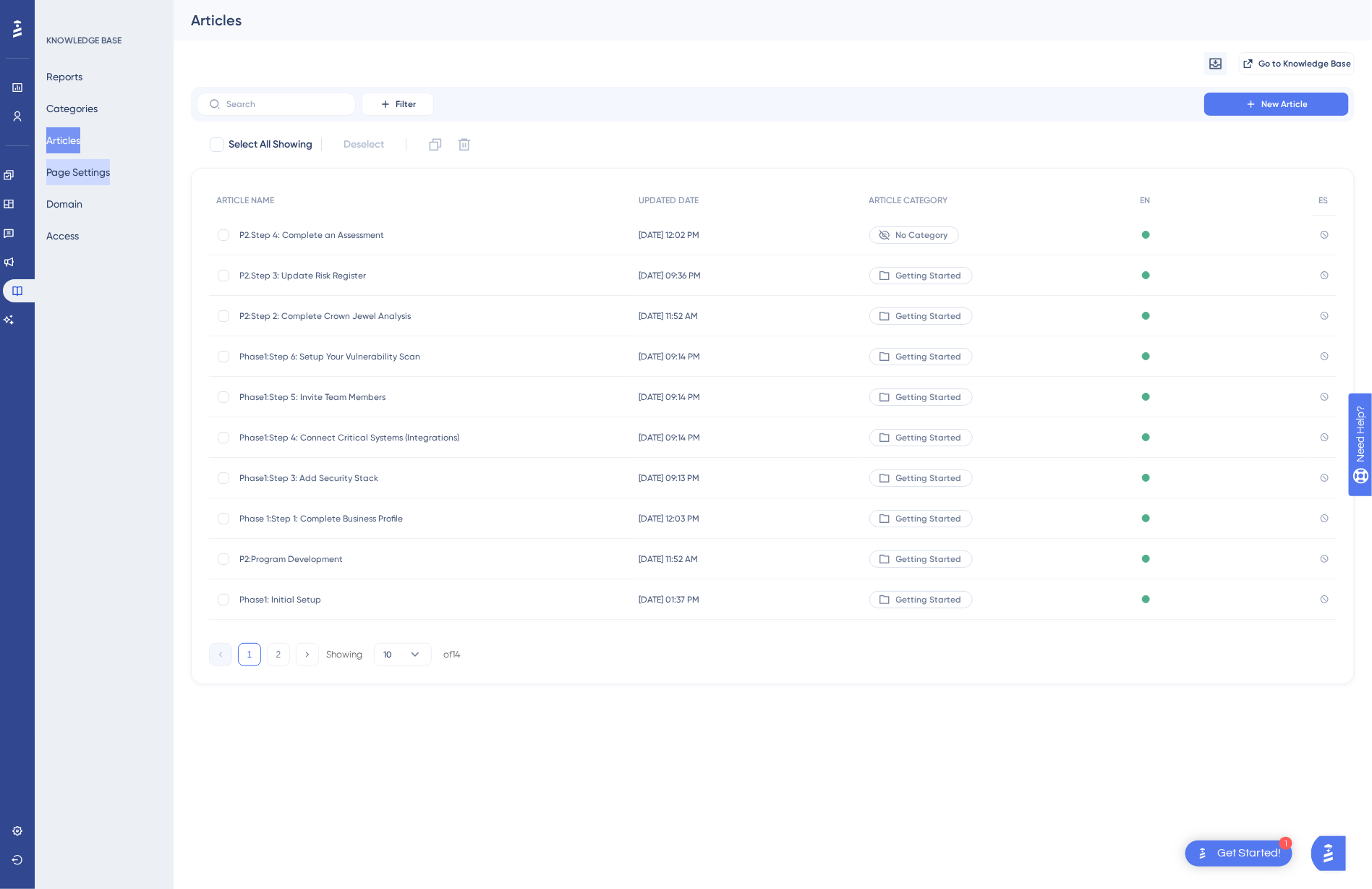
click at [90, 166] on button "Page Settings" at bounding box center [77, 172] width 64 height 26
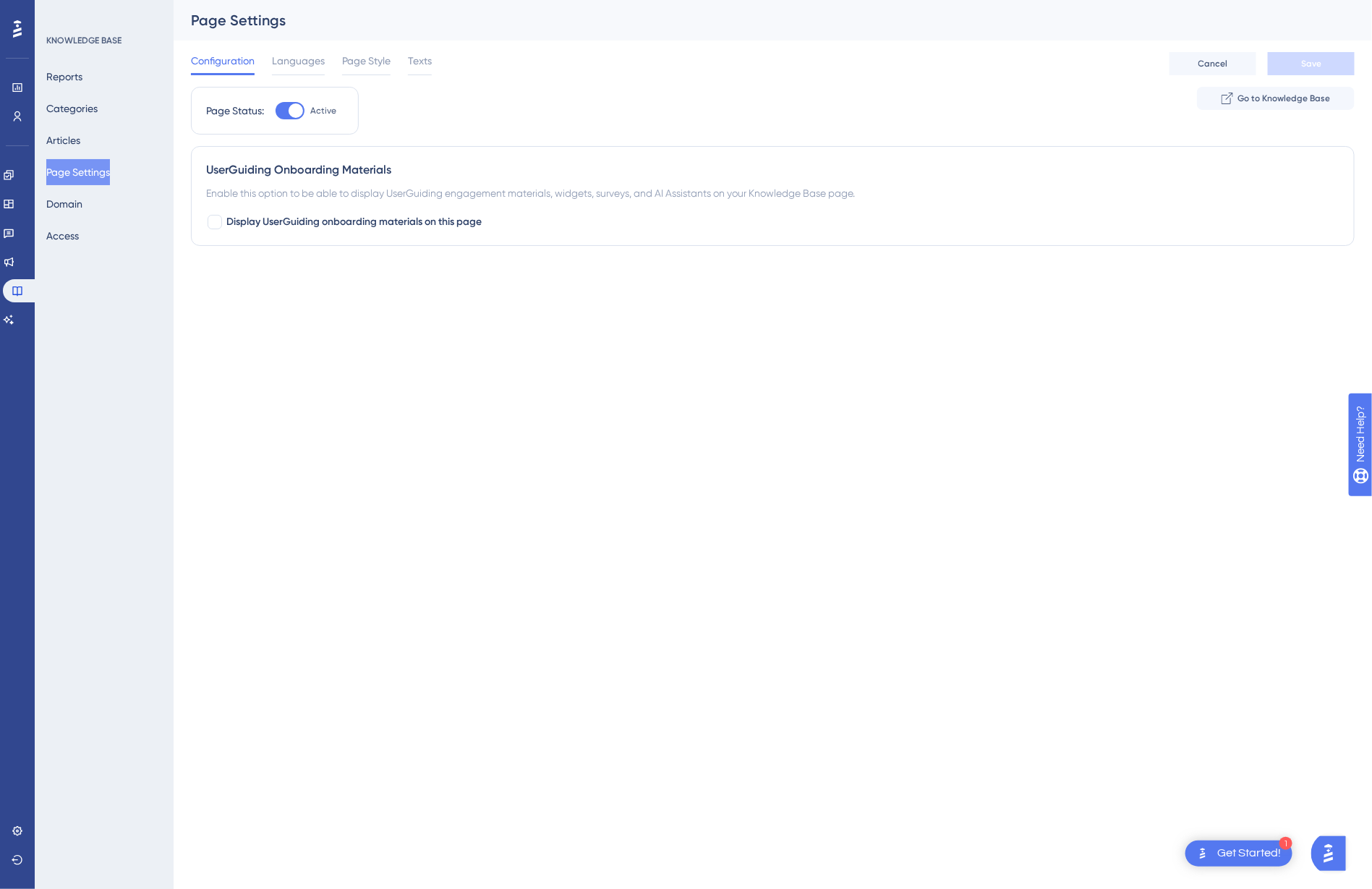
click at [90, 121] on div "Reports Categories Articles Page Settings Domain Access" at bounding box center [104, 156] width 117 height 185
click at [89, 110] on button "Categories" at bounding box center [71, 108] width 51 height 26
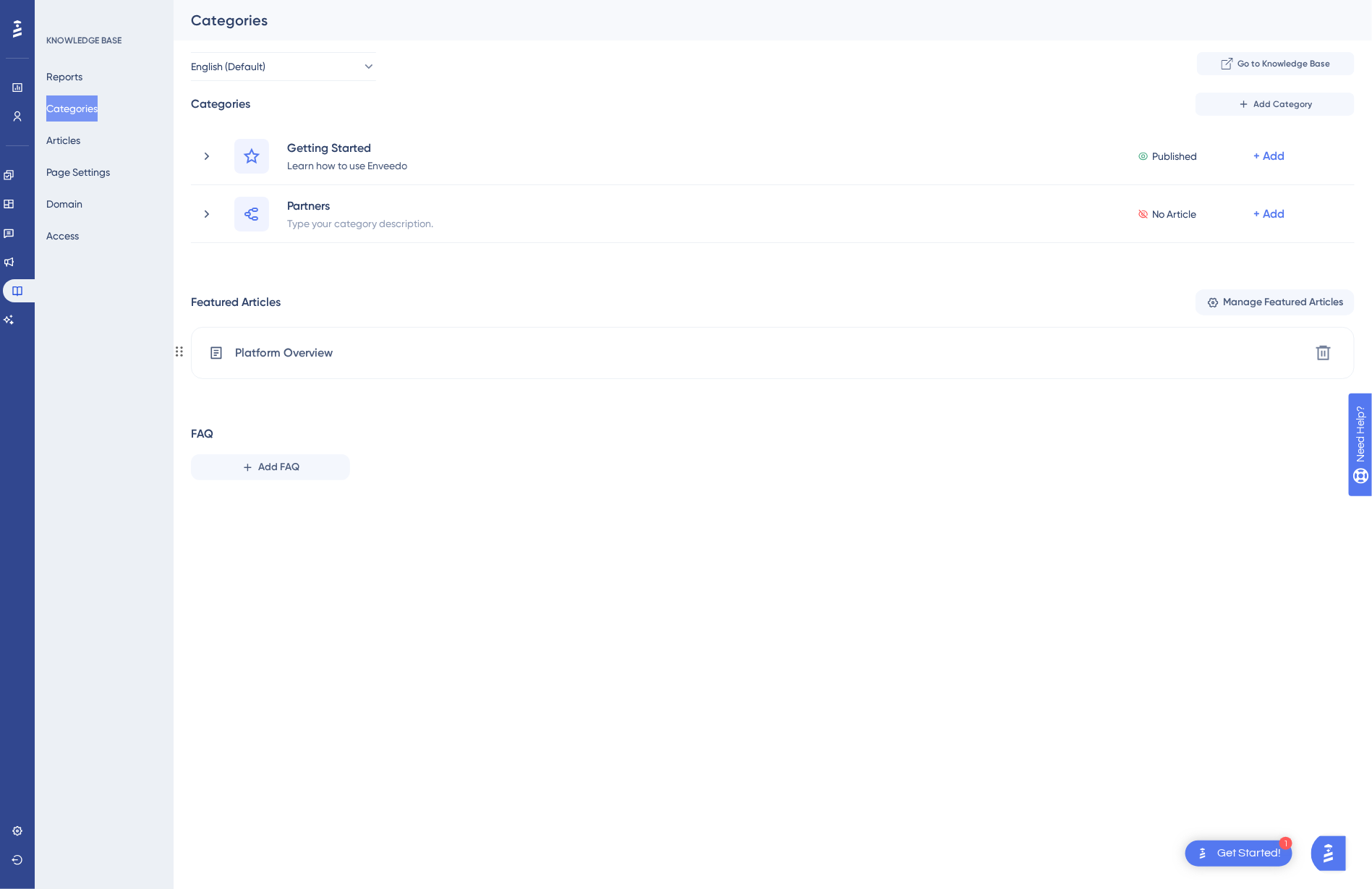
click at [322, 358] on span "Platform Overview" at bounding box center [283, 353] width 97 height 18
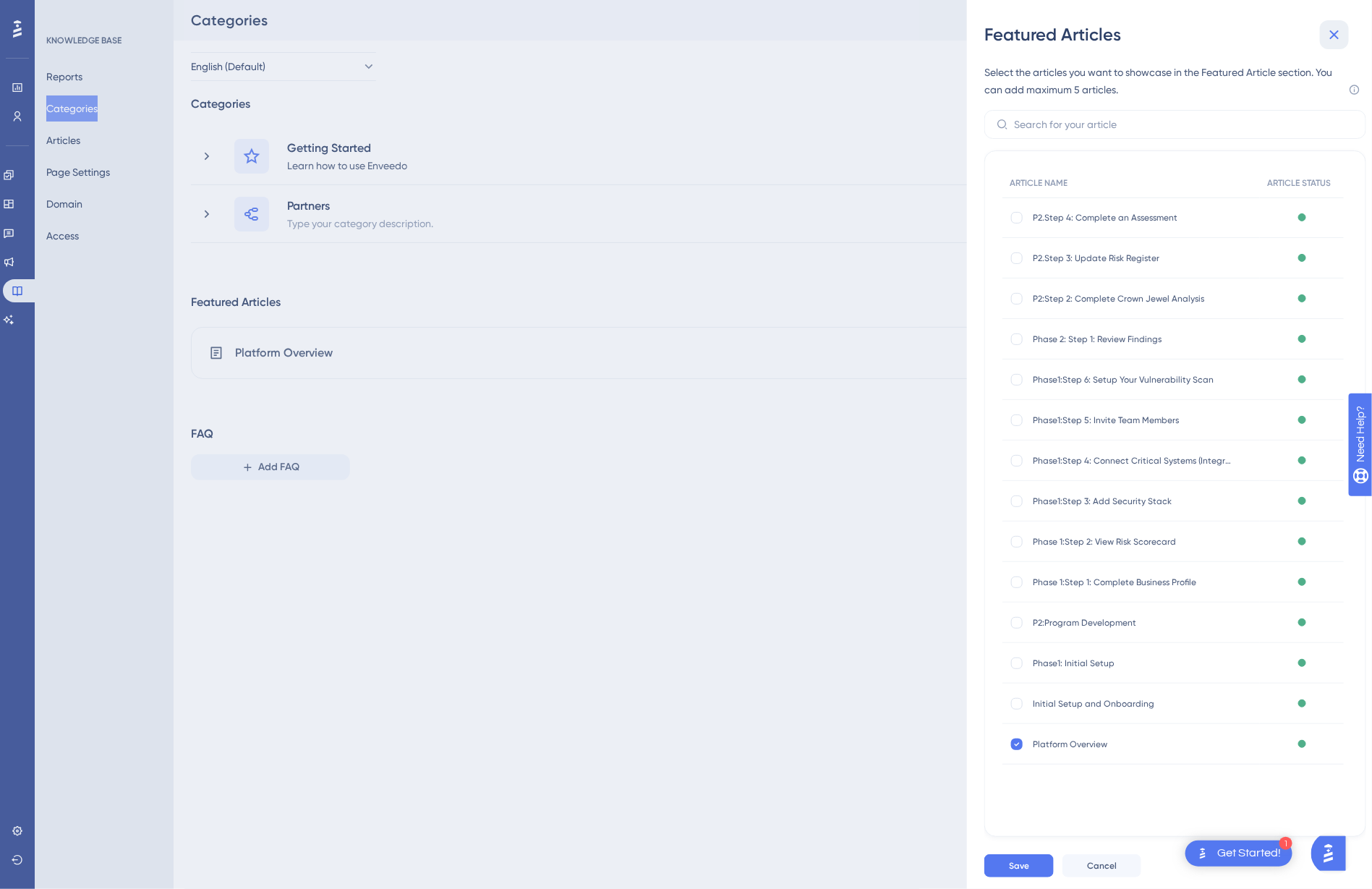
click at [1340, 36] on icon at bounding box center [1334, 35] width 18 height 18
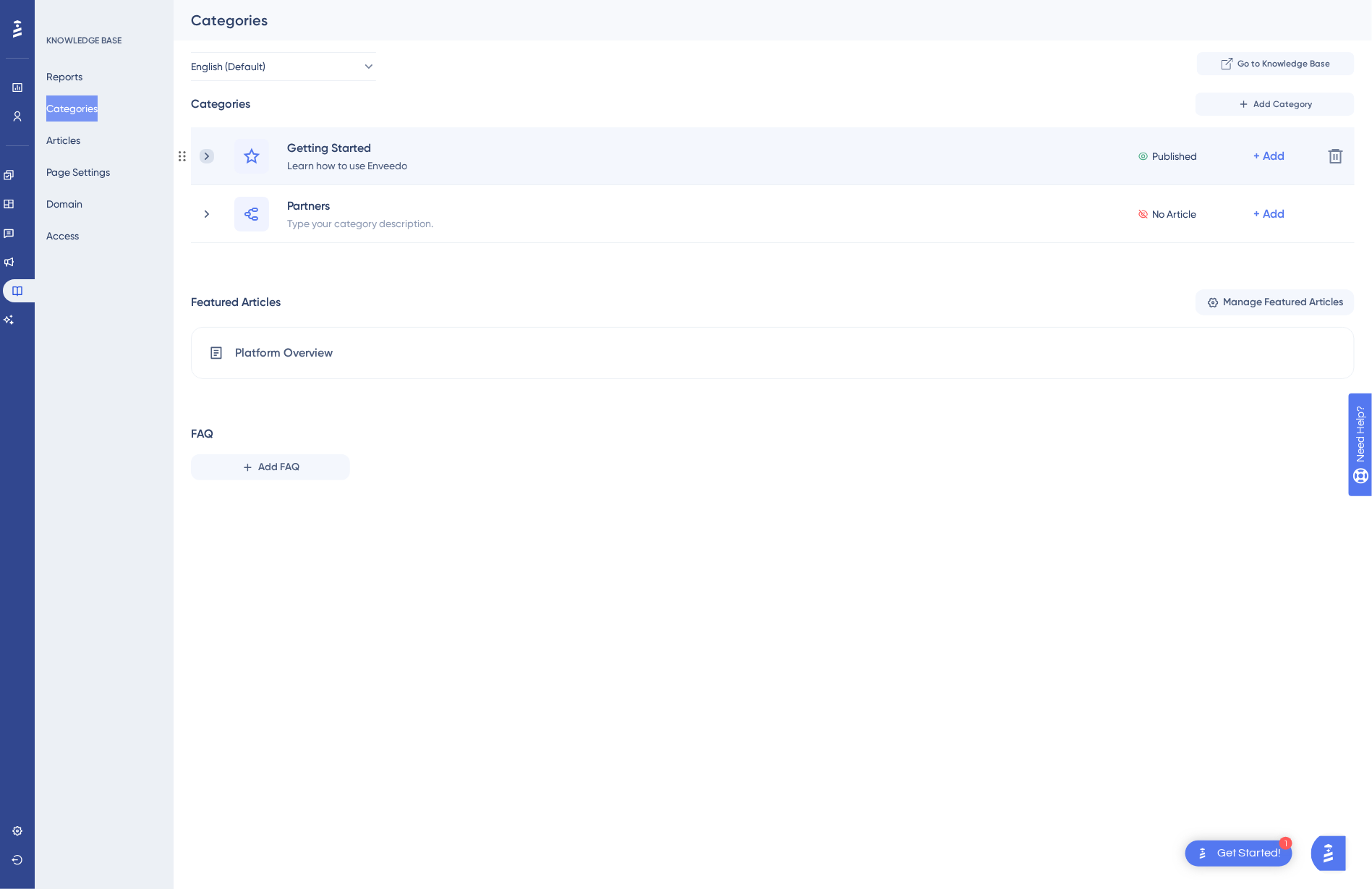
click at [209, 156] on icon at bounding box center [206, 156] width 15 height 15
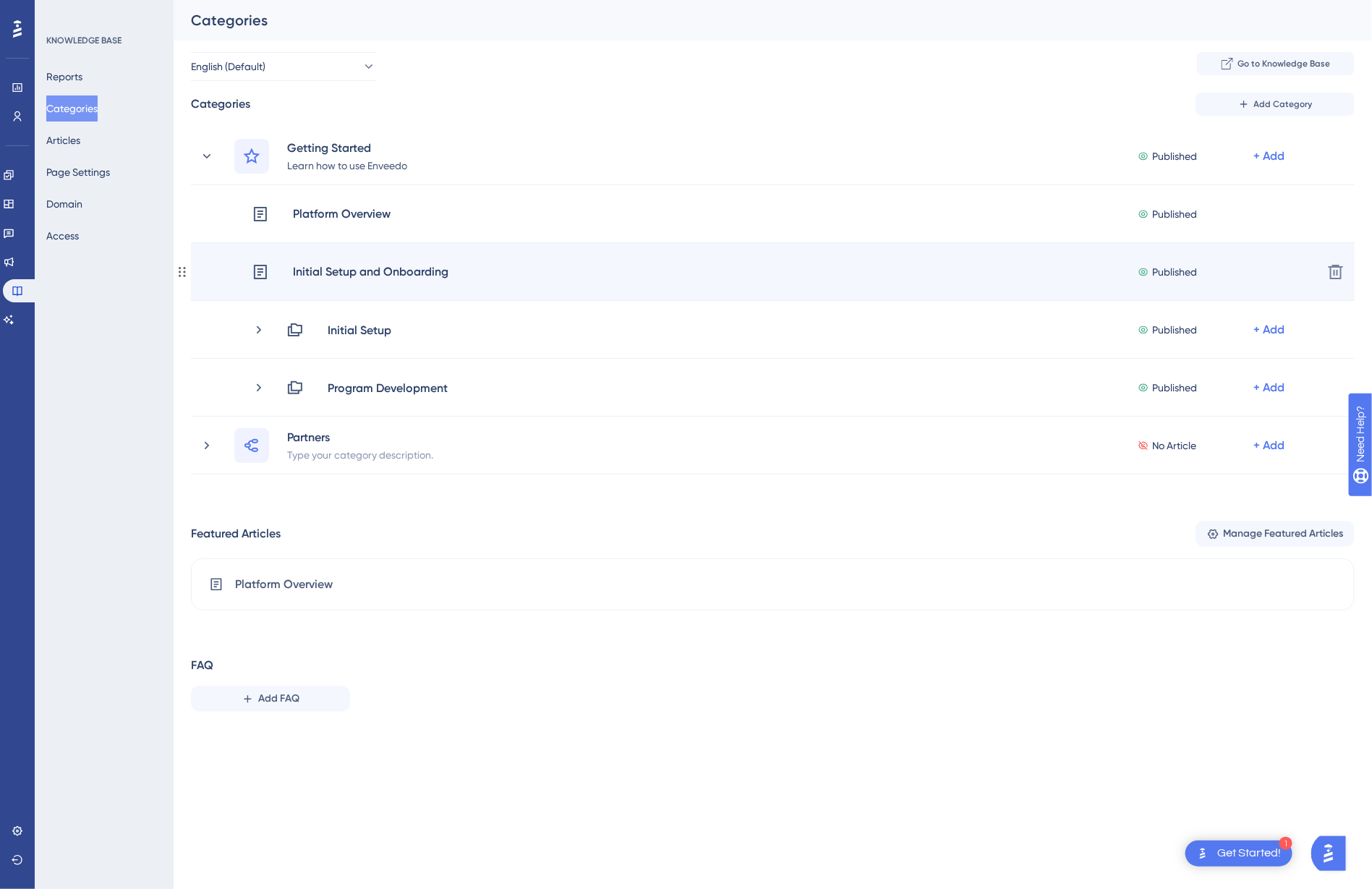
click at [294, 267] on div "Initial Setup and Onboarding" at bounding box center [370, 272] width 157 height 19
click at [268, 268] on icon at bounding box center [260, 272] width 18 height 18
click at [348, 272] on div "Initial Setup and Onboarding" at bounding box center [370, 272] width 157 height 19
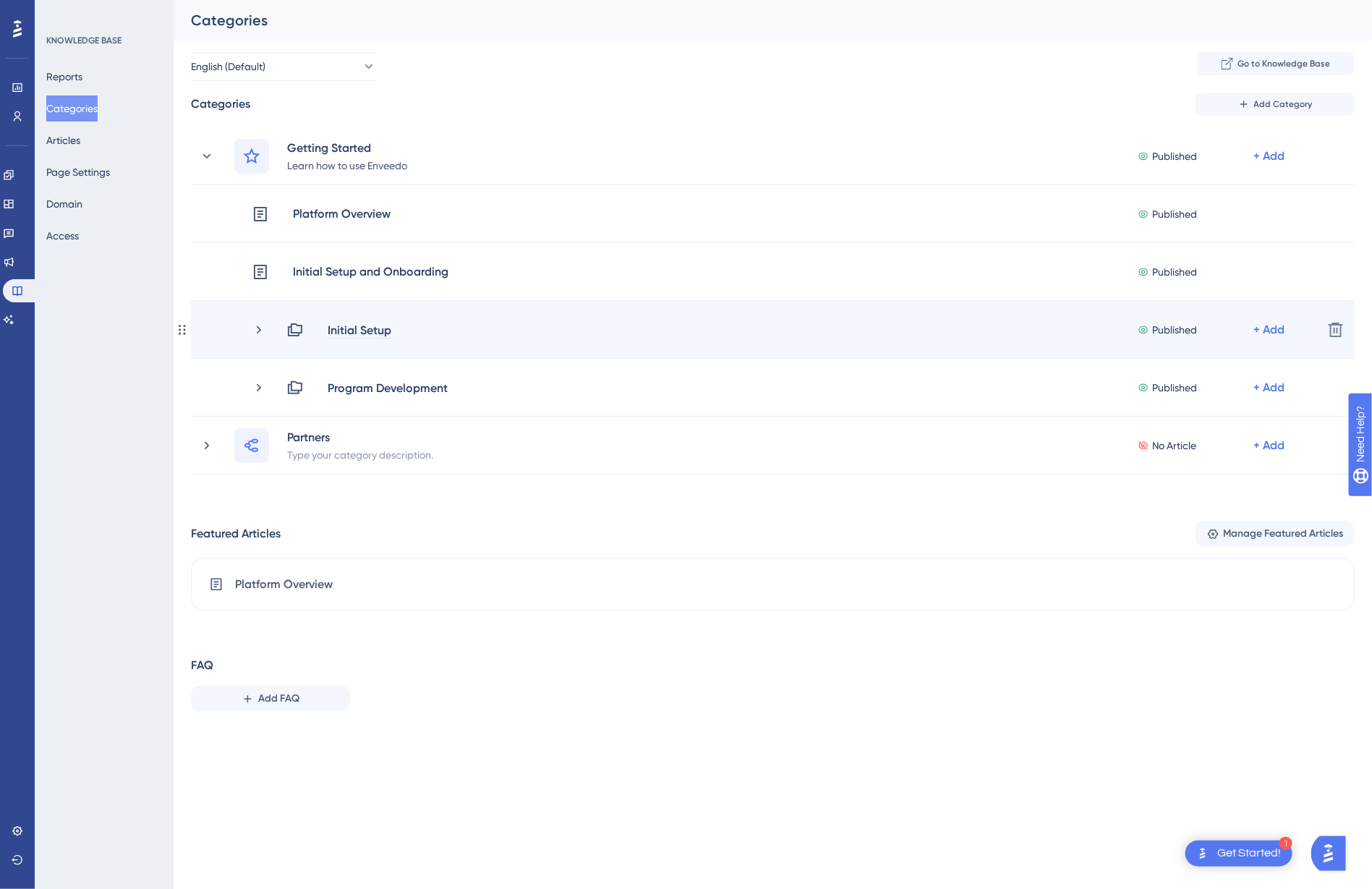
click at [347, 326] on div "Initial Setup" at bounding box center [359, 330] width 65 height 18
click at [259, 333] on icon at bounding box center [258, 330] width 15 height 15
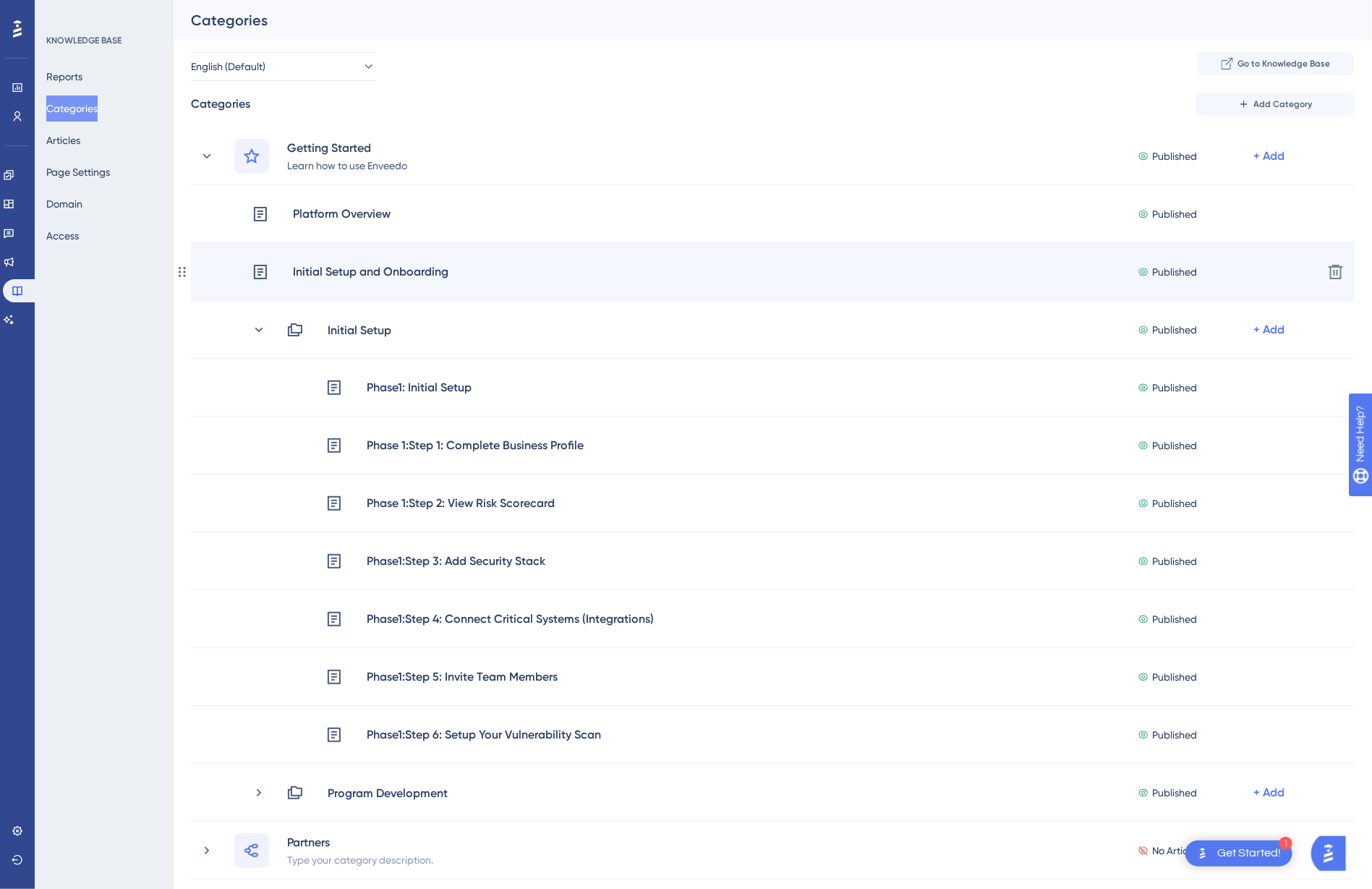
click at [255, 274] on icon at bounding box center [260, 272] width 18 height 18
click at [716, 272] on div "Initial Setup and Onboarding Published + Add" at bounding box center [781, 272] width 1059 height 19
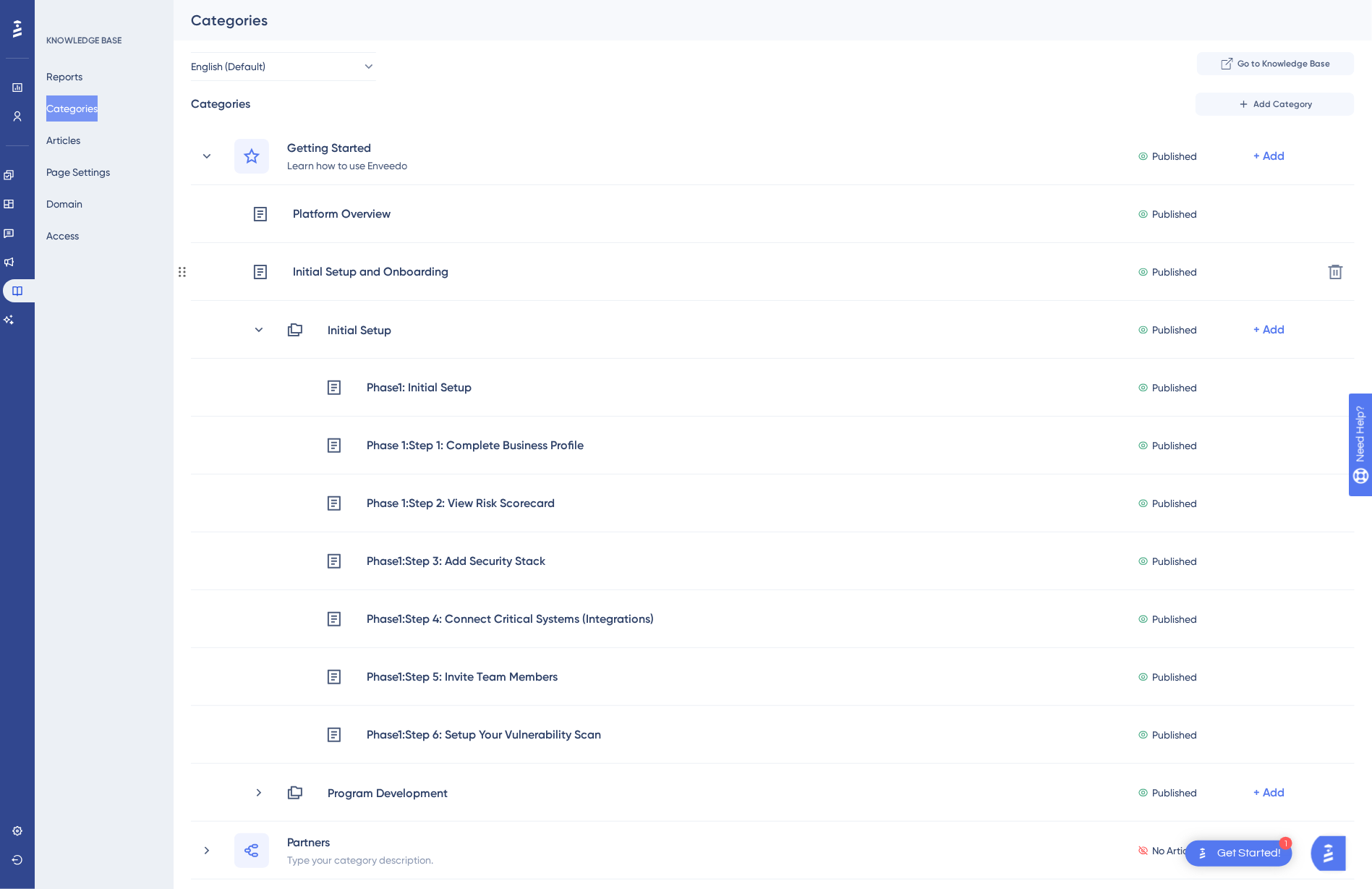
click at [339, 262] on div "Initial Setup and Onboarding" at bounding box center [370, 272] width 157 height 19
click at [81, 143] on button "Articles" at bounding box center [63, 140] width 34 height 26
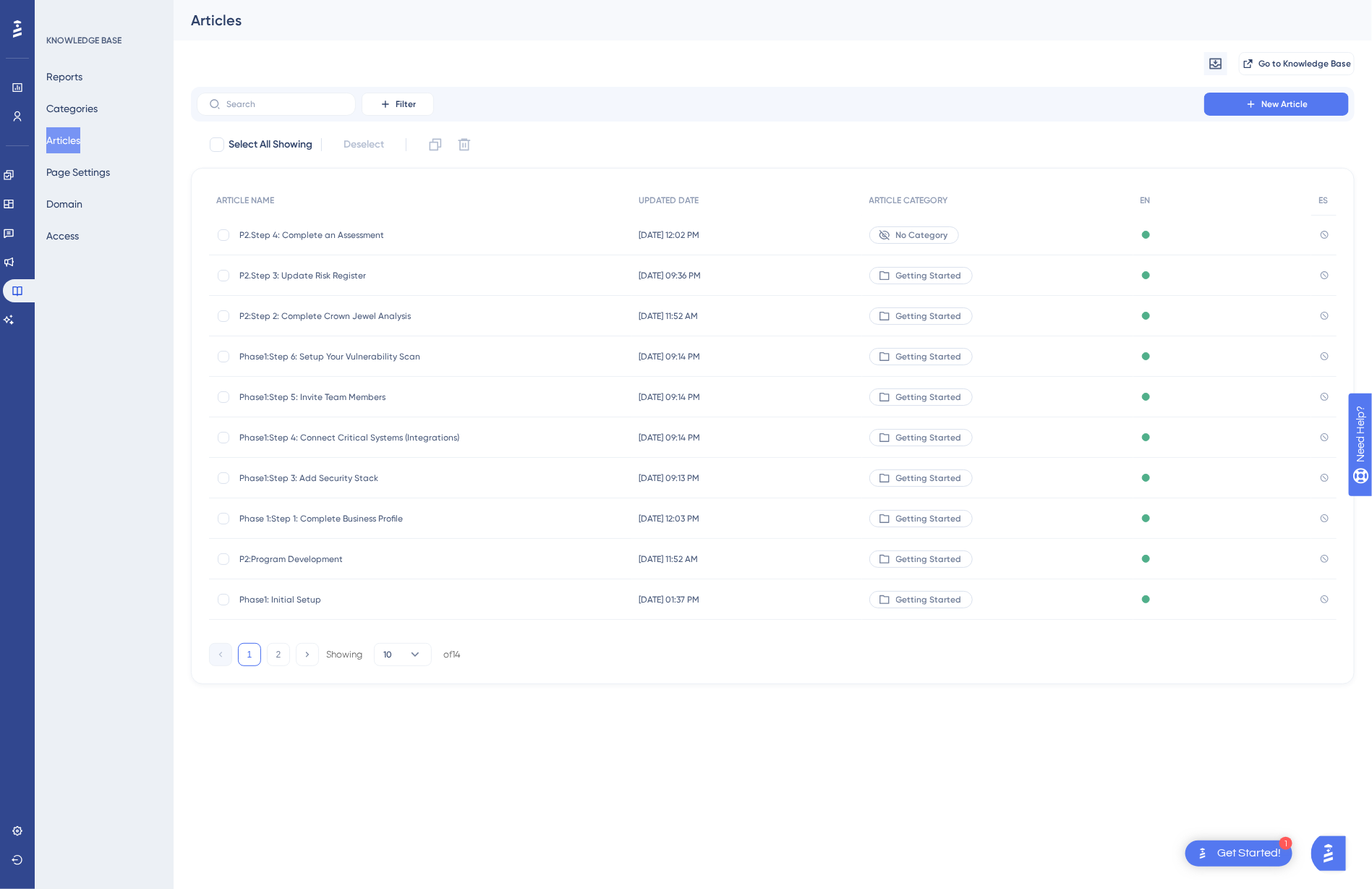
click at [318, 558] on span "P2:Program Development" at bounding box center [355, 558] width 232 height 12
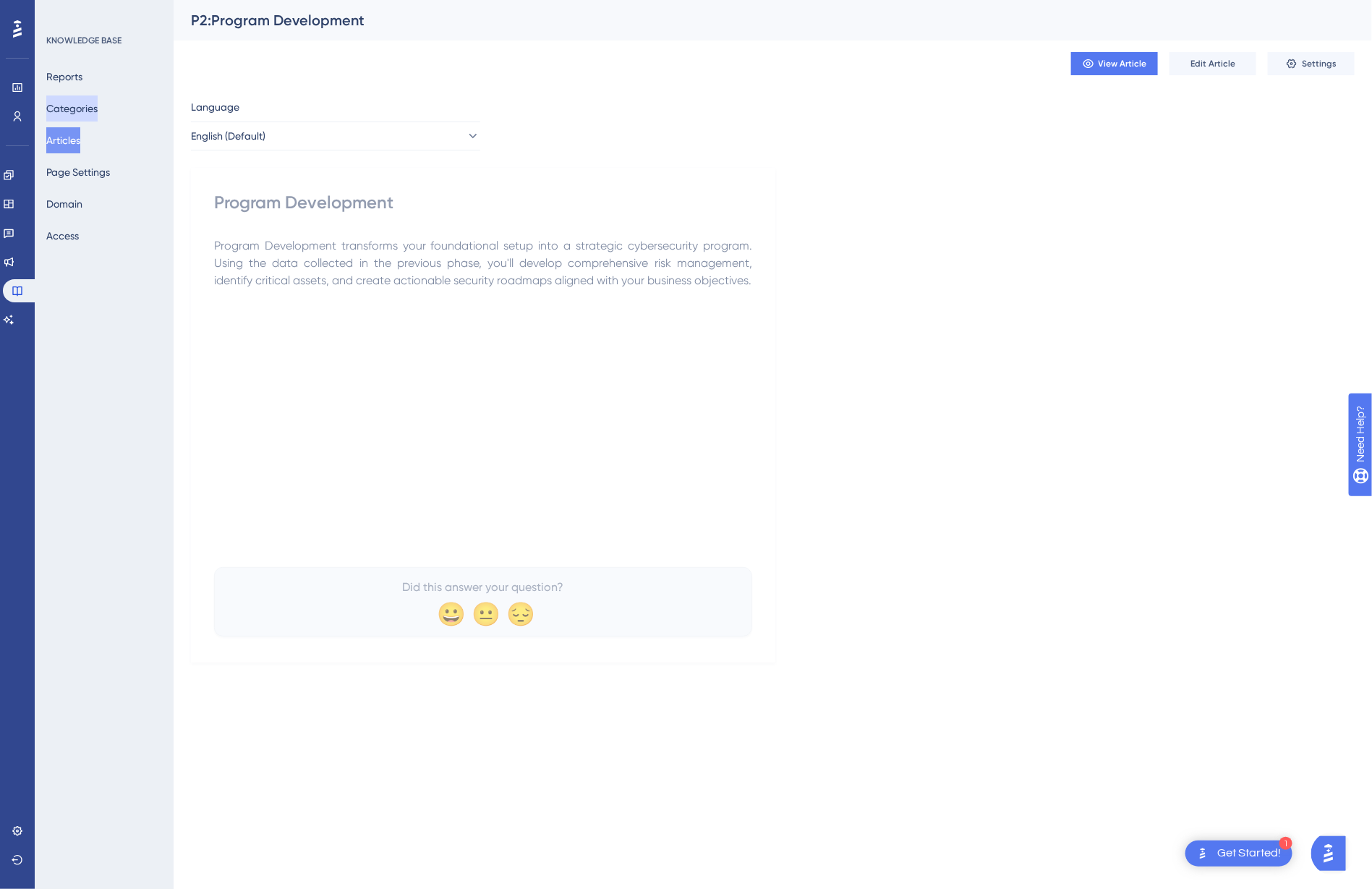
click at [70, 101] on button "Categories" at bounding box center [71, 108] width 51 height 26
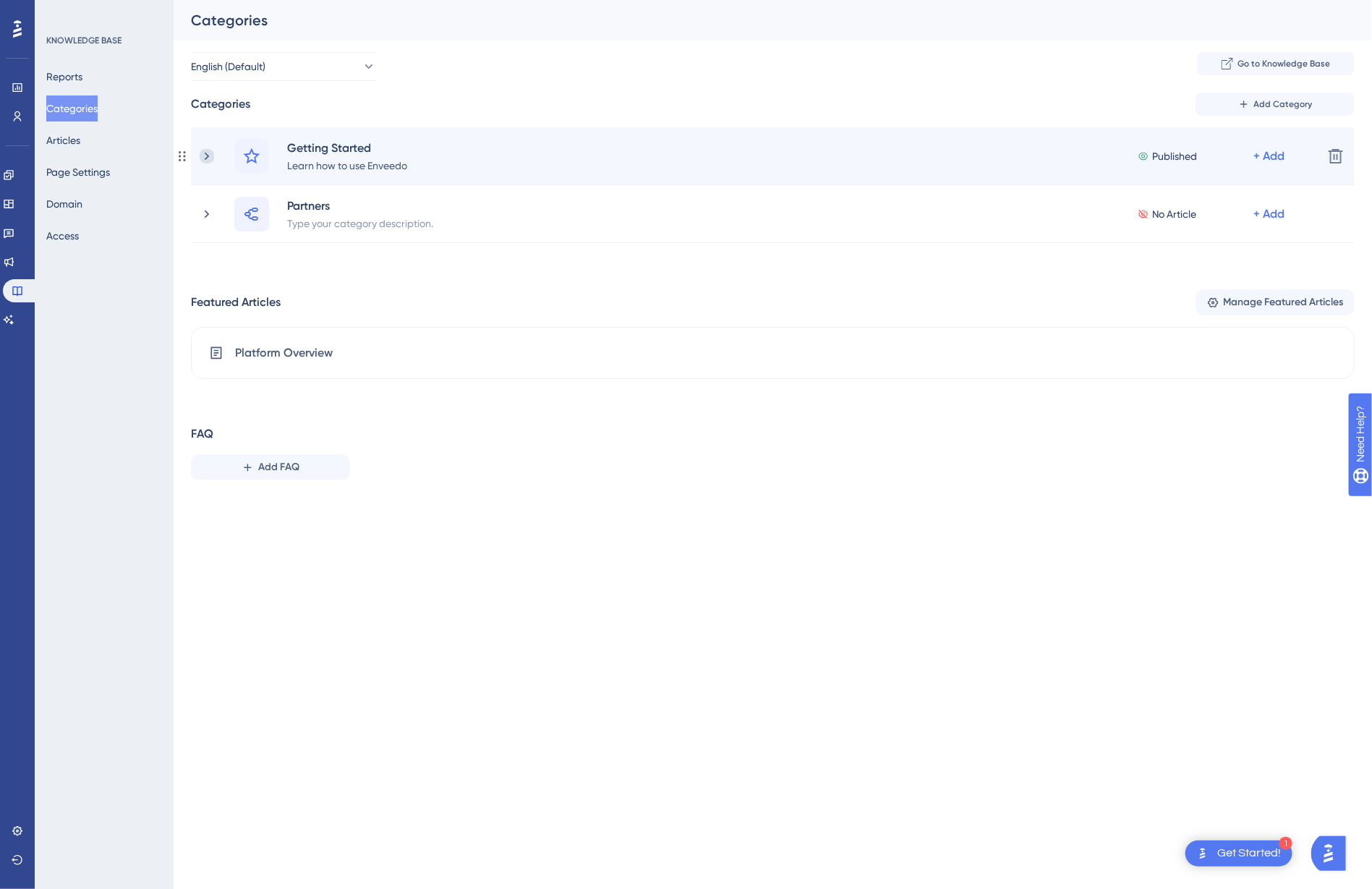
click at [209, 150] on icon at bounding box center [206, 156] width 15 height 15
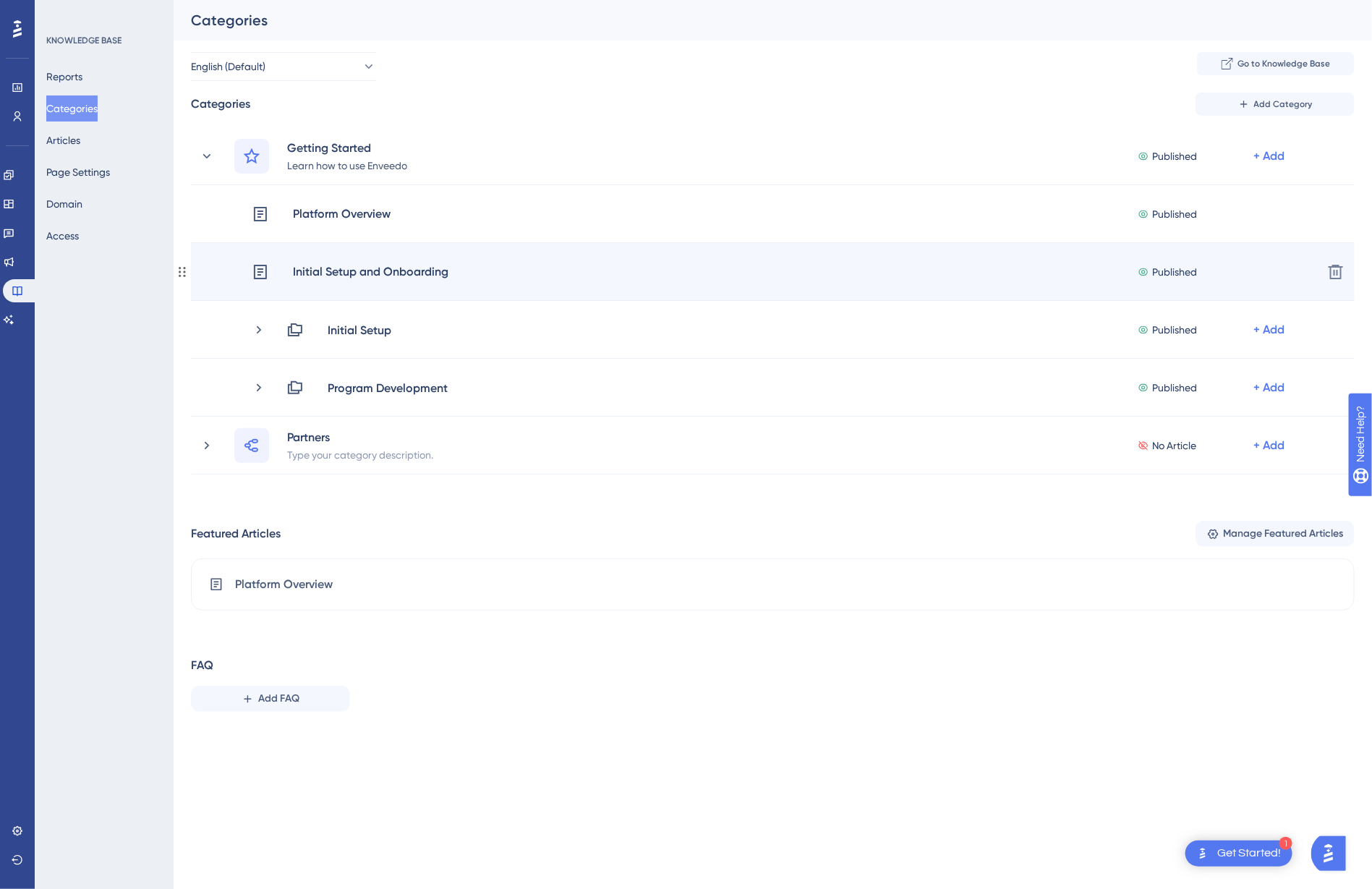
click at [258, 275] on icon at bounding box center [260, 272] width 18 height 18
click at [986, 262] on div "Initial Setup and Onboarding Published + Add Delete" at bounding box center [772, 272] width 1163 height 58
click at [615, 270] on div "Initial Setup and Onboarding Published + Add" at bounding box center [781, 272] width 1059 height 19
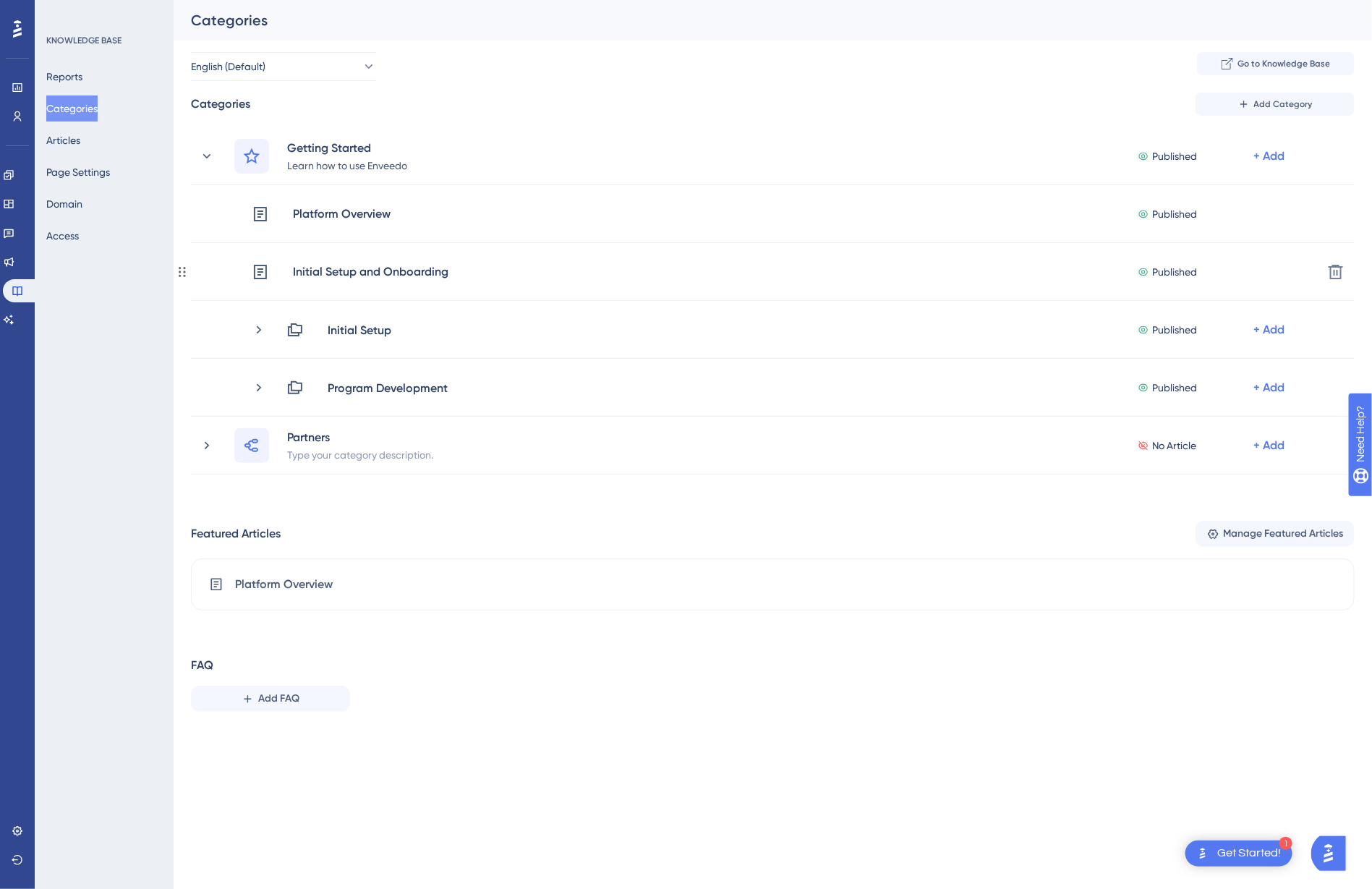
click at [615, 270] on div "Initial Setup and Onboarding Published + Add" at bounding box center [781, 272] width 1059 height 19
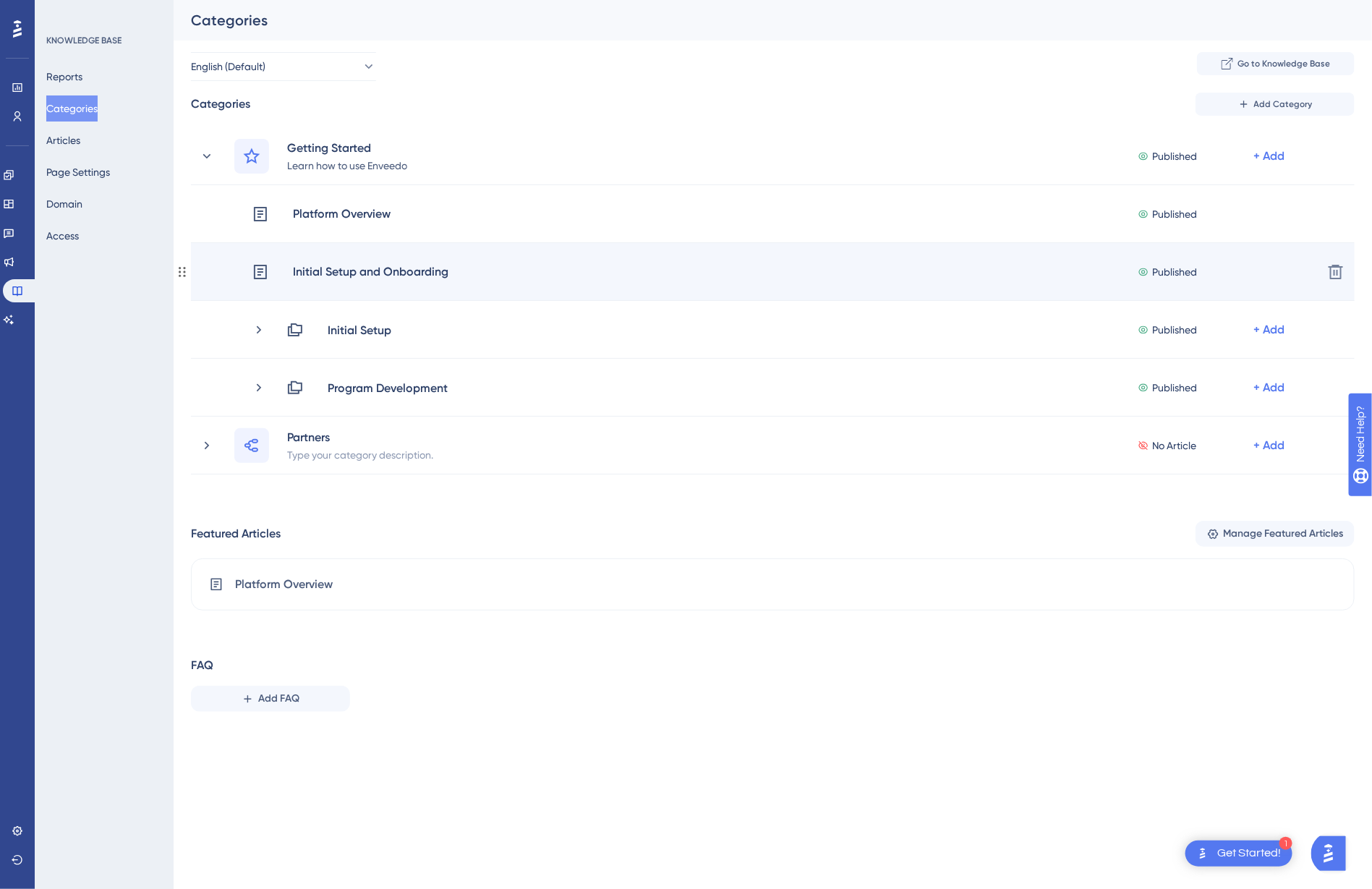
click at [425, 282] on div "Initial Setup and Onboarding Published + Add Delete" at bounding box center [772, 272] width 1163 height 58
click at [1221, 271] on div "Published" at bounding box center [1195, 272] width 116 height 18
click at [1296, 265] on div "Published + Add" at bounding box center [1224, 272] width 173 height 19
click at [299, 279] on div "Initial Setup and Onboarding" at bounding box center [370, 272] width 157 height 19
click at [288, 276] on div "Initial Setup and Onboarding" at bounding box center [350, 272] width 197 height 19
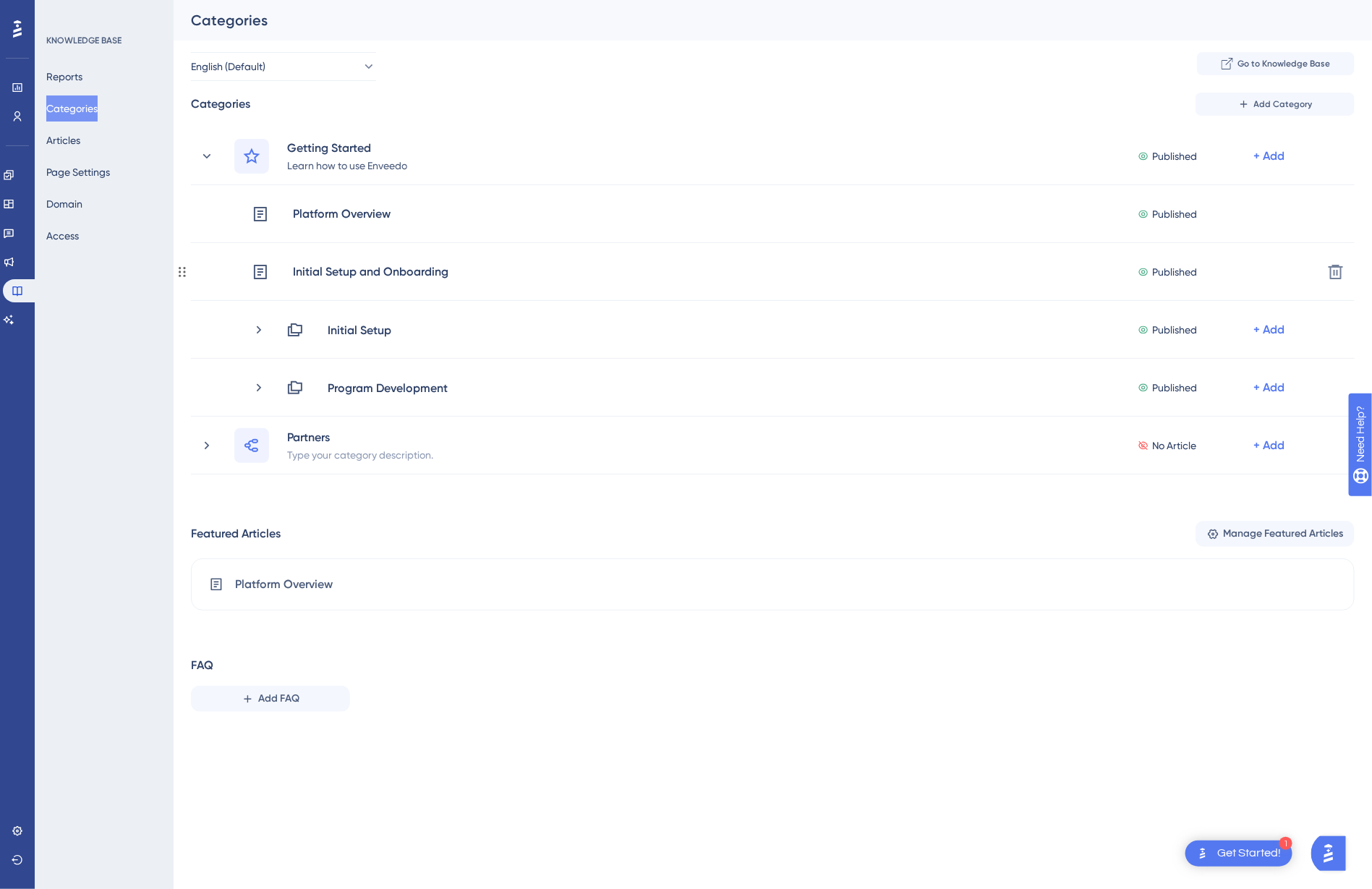
click at [288, 276] on div "Initial Setup and Onboarding" at bounding box center [350, 272] width 197 height 19
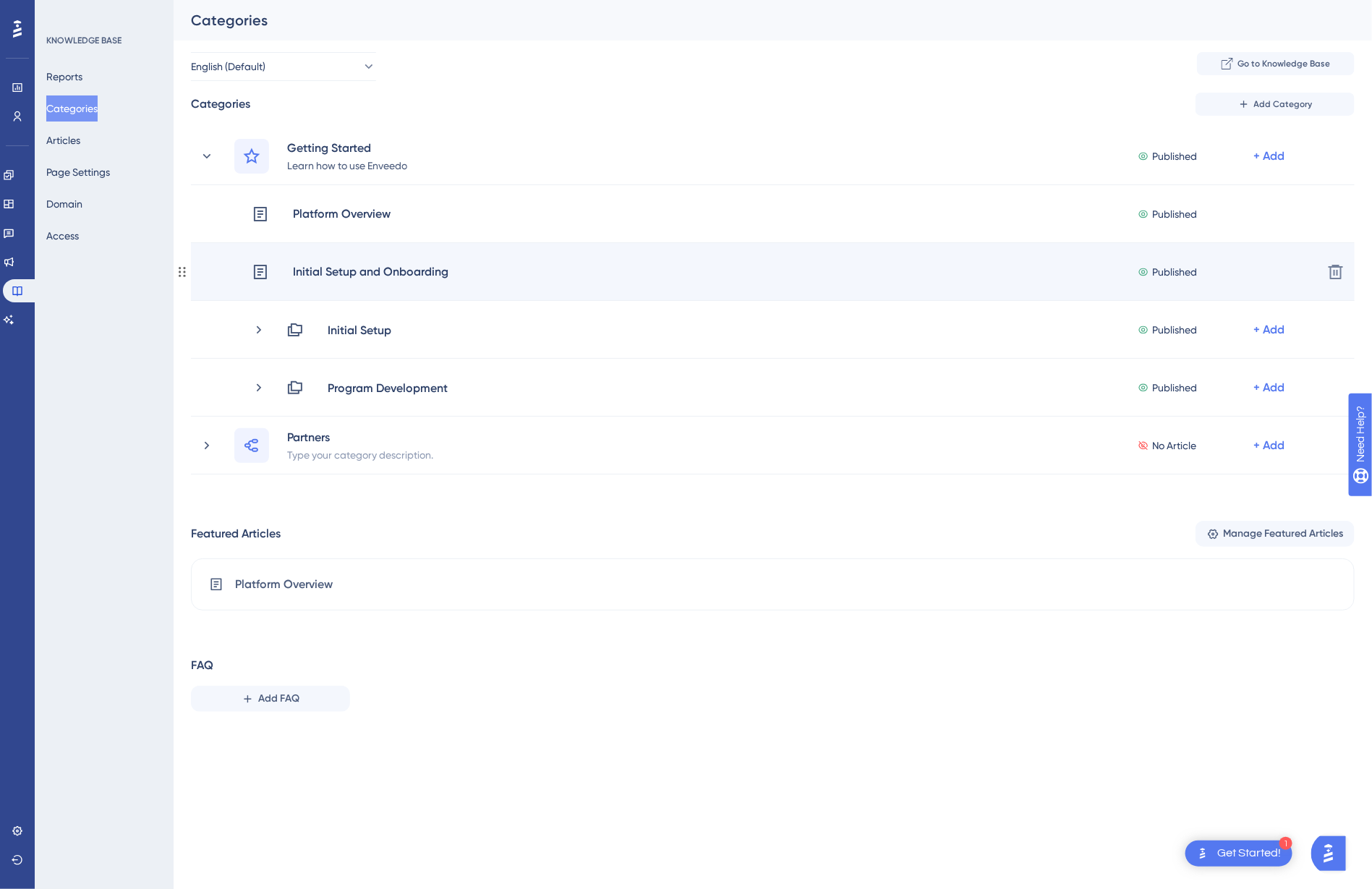
click at [331, 255] on div "Initial Setup and Onboarding Published + Add Delete" at bounding box center [772, 272] width 1163 height 58
click at [310, 268] on div "Initial Setup and Onboarding" at bounding box center [370, 272] width 157 height 19
click at [263, 270] on icon at bounding box center [260, 272] width 18 height 18
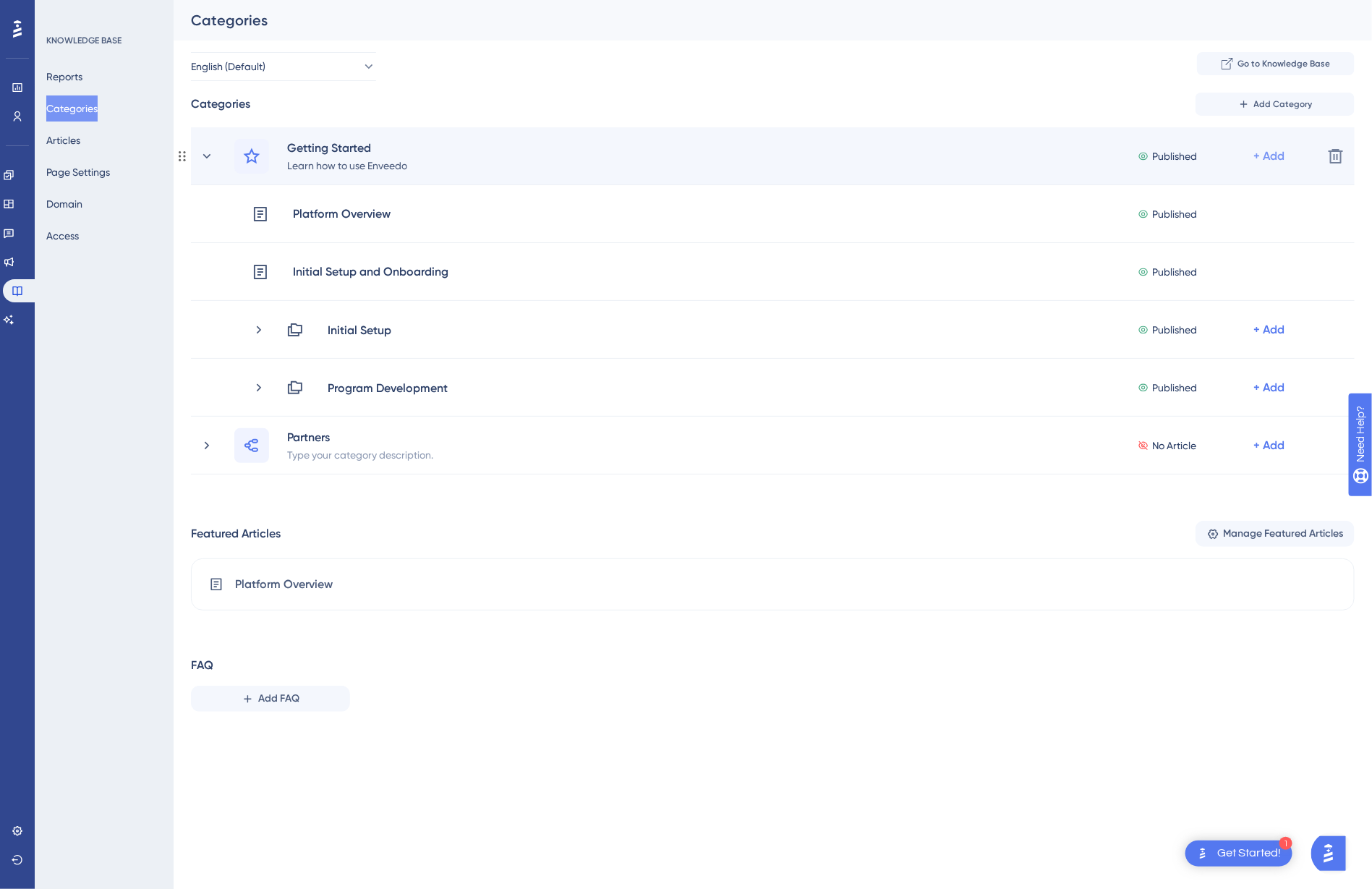
click at [1262, 153] on div "+ Add" at bounding box center [1268, 156] width 31 height 18
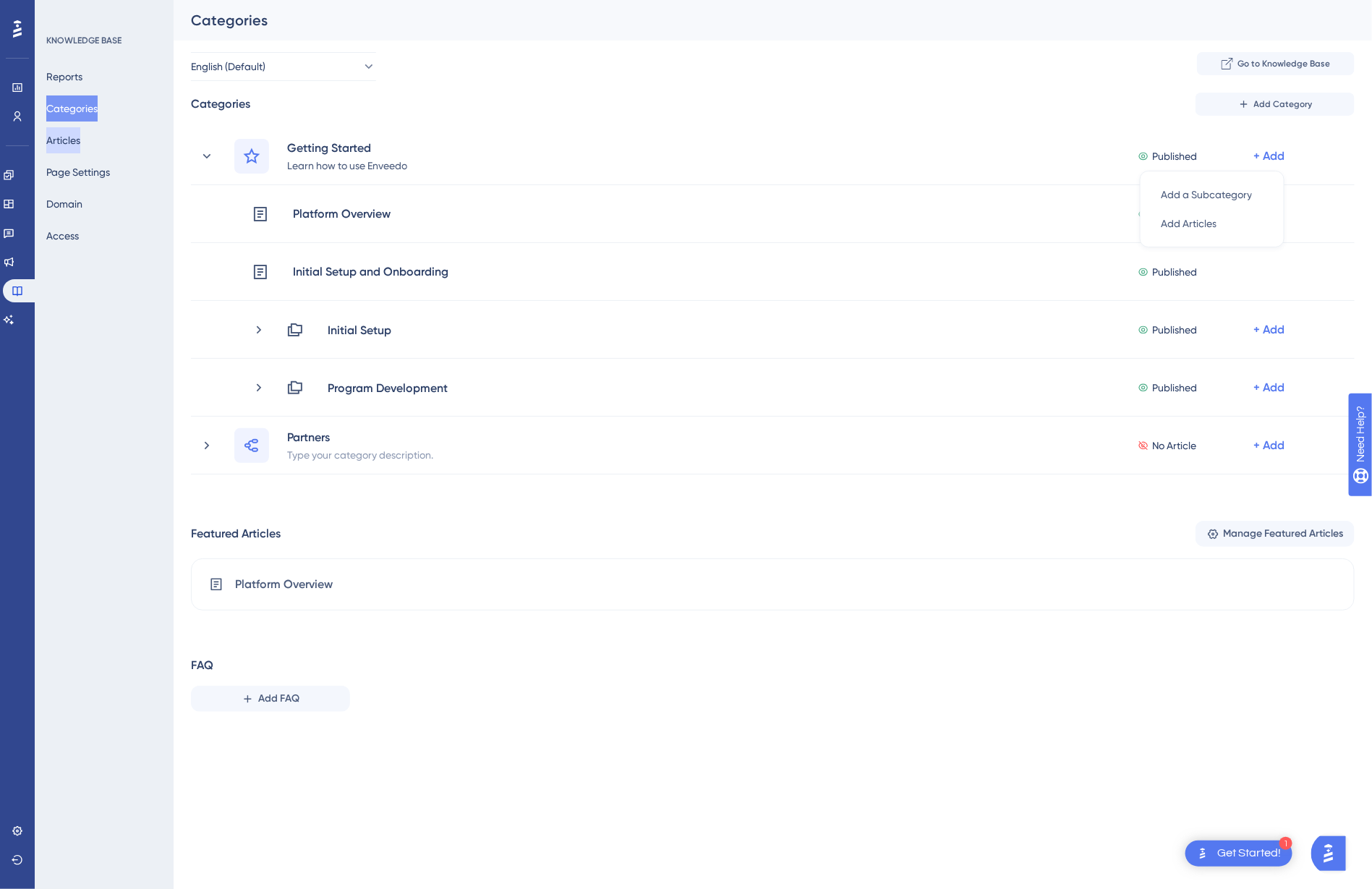
click at [74, 137] on button "Articles" at bounding box center [63, 140] width 34 height 26
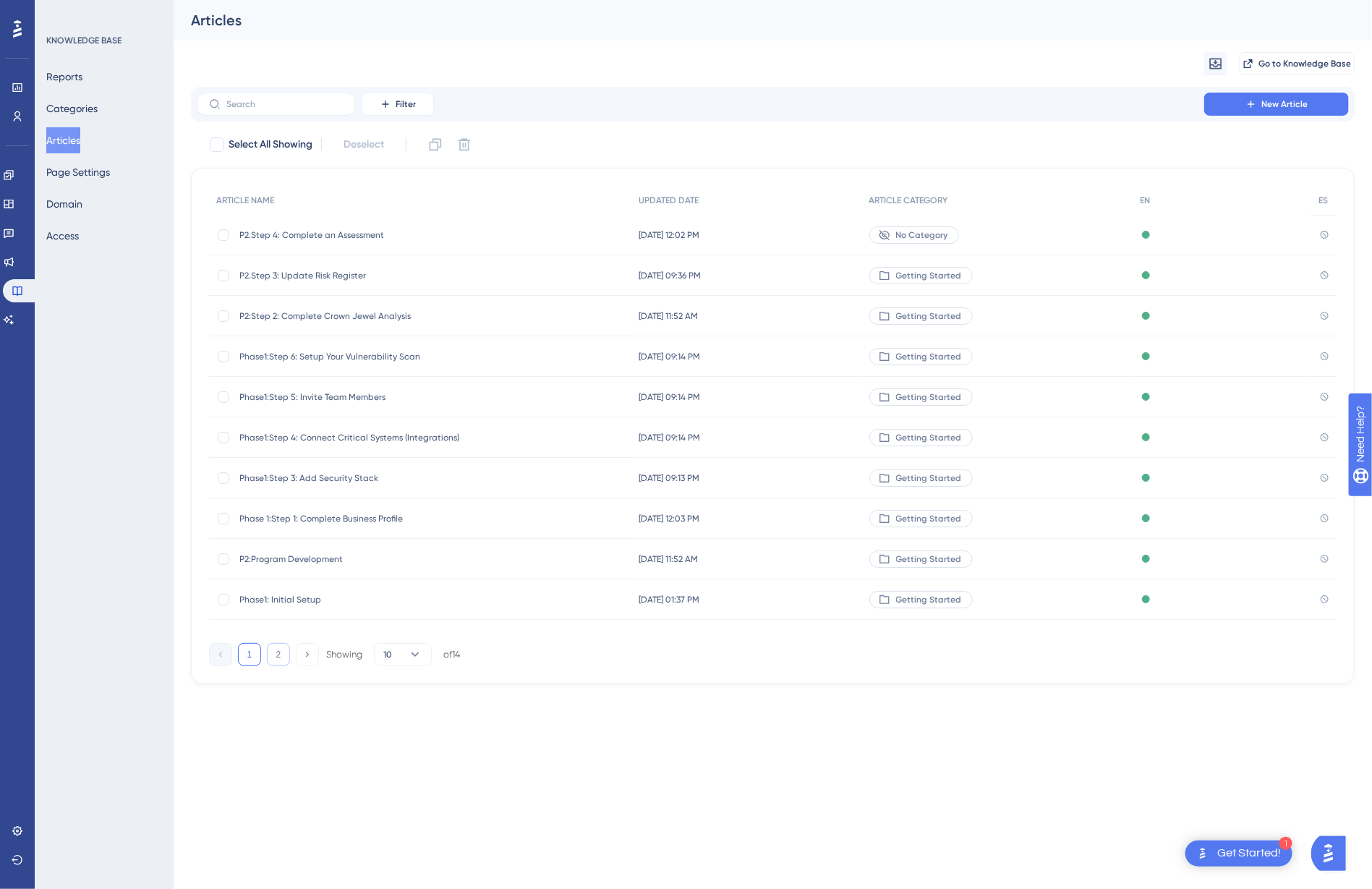
click at [276, 659] on button "2" at bounding box center [278, 654] width 23 height 23
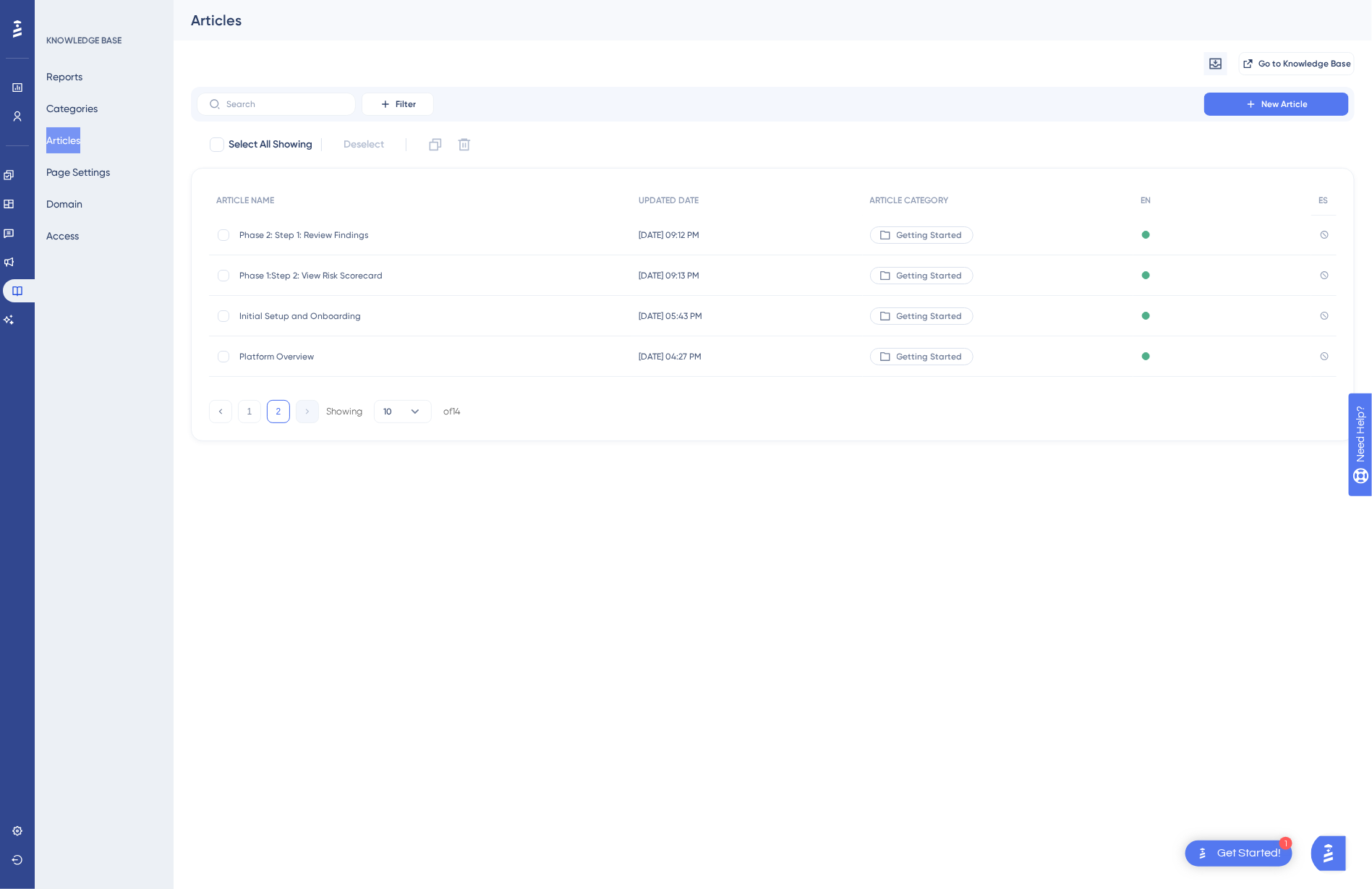
click at [301, 319] on span "Initial Setup and Onboarding" at bounding box center [355, 315] width 232 height 12
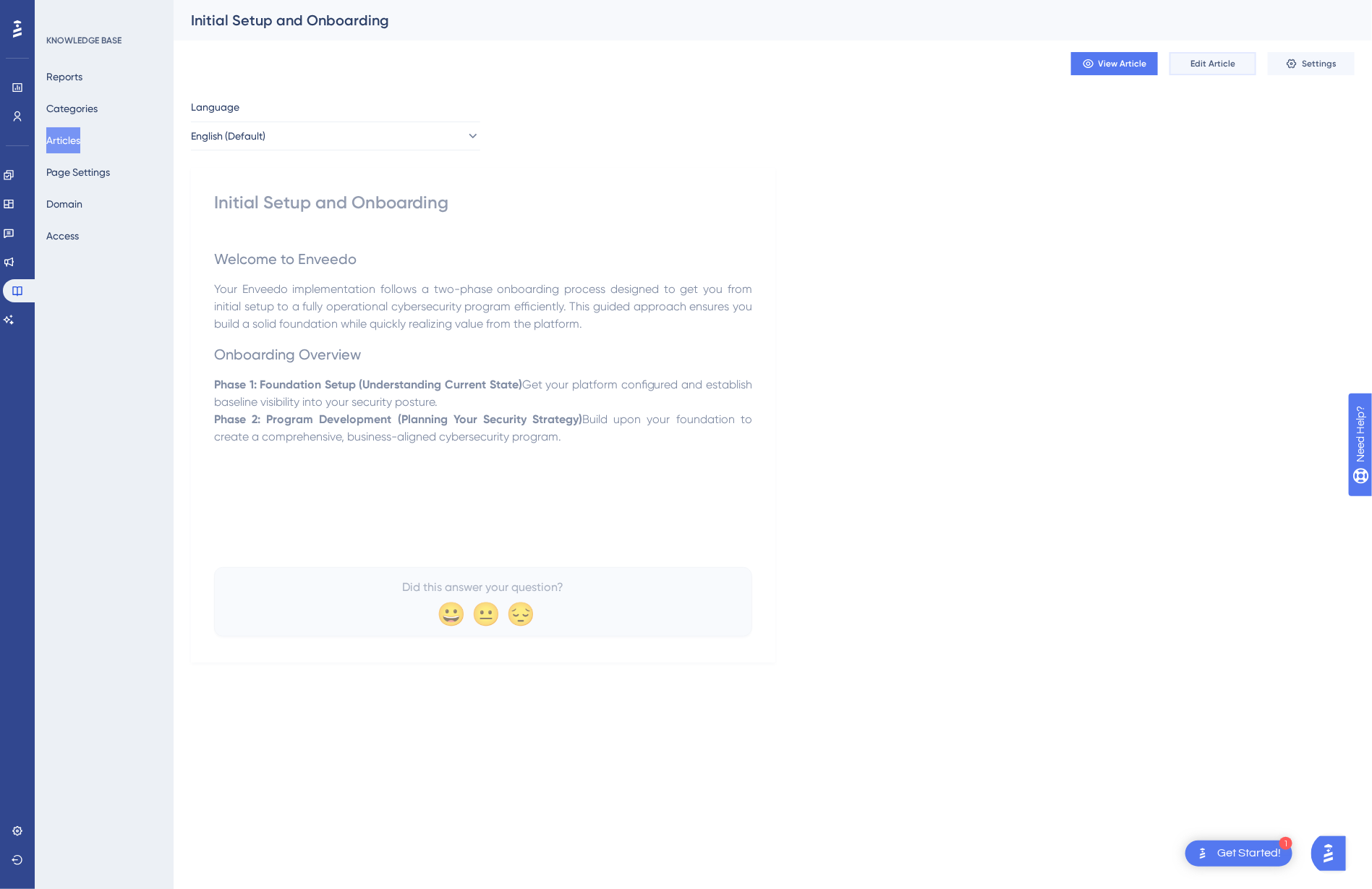
click at [1196, 60] on span "Edit Article" at bounding box center [1212, 63] width 44 height 12
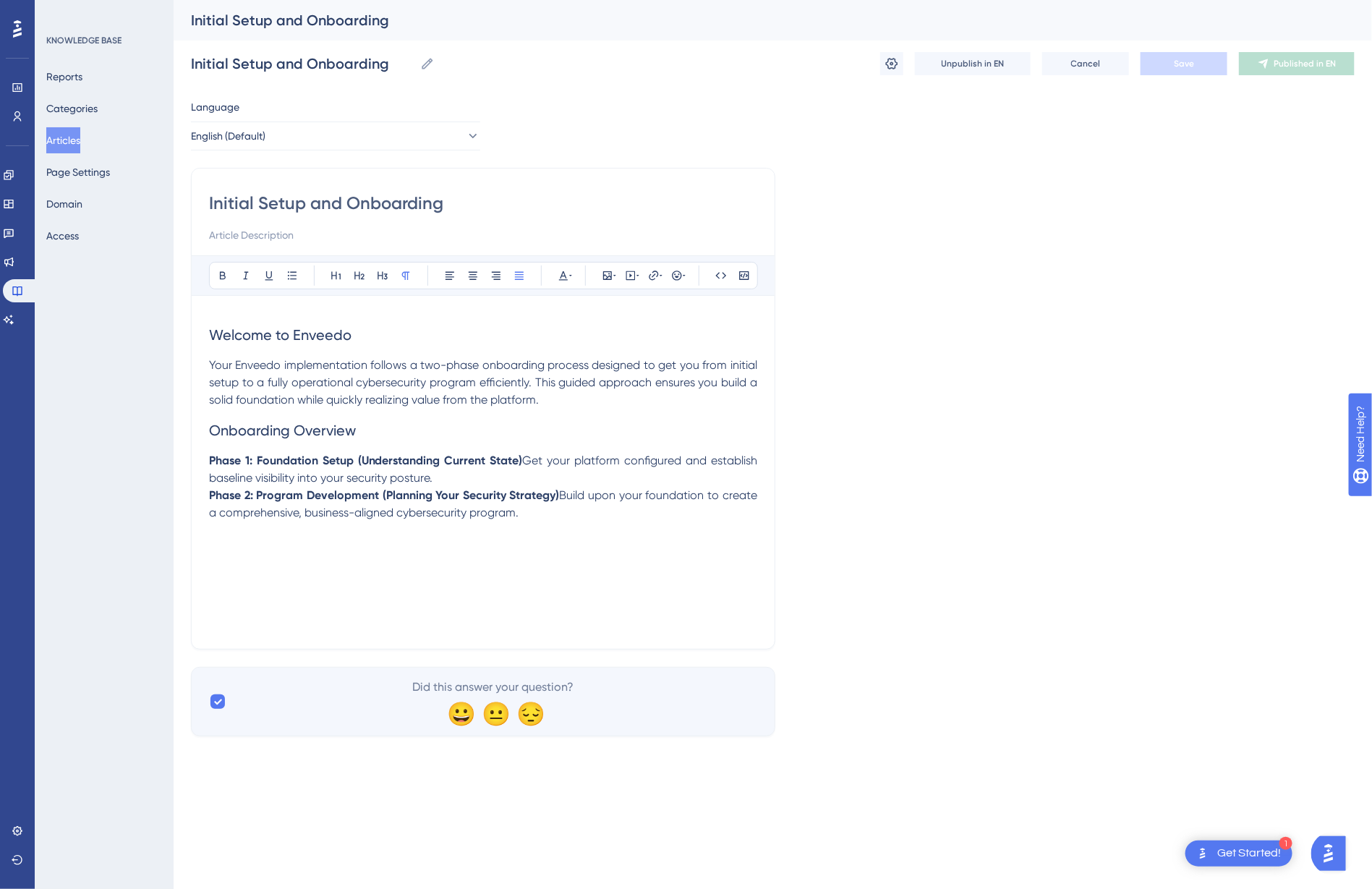
click at [279, 459] on strong "Phase 1: Foundation Setup (Understanding Current State)" at bounding box center [365, 460] width 313 height 14
click at [1184, 65] on span "Save" at bounding box center [1183, 63] width 20 height 12
click at [1298, 68] on span "Publish in EN" at bounding box center [1305, 63] width 51 height 12
